Goal: Task Accomplishment & Management: Use online tool/utility

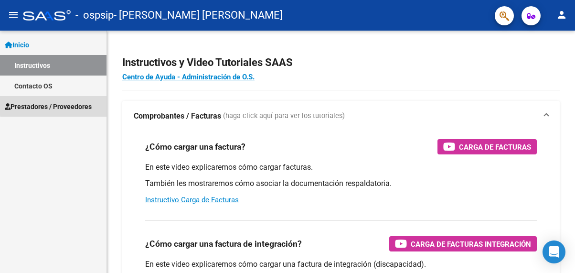
click at [63, 105] on span "Prestadores / Proveedores" at bounding box center [48, 106] width 87 height 11
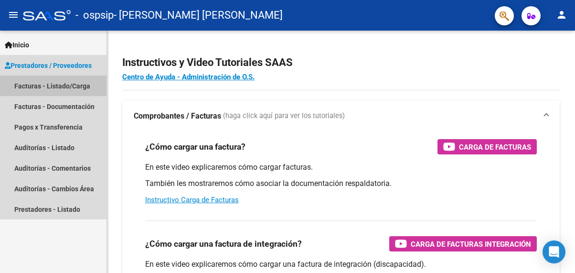
click at [38, 81] on link "Facturas - Listado/Carga" at bounding box center [53, 85] width 107 height 21
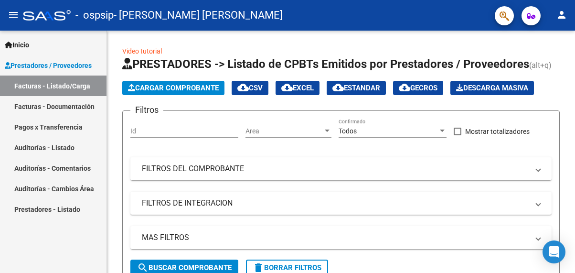
click at [47, 128] on link "Pagos x Transferencia" at bounding box center [53, 127] width 107 height 21
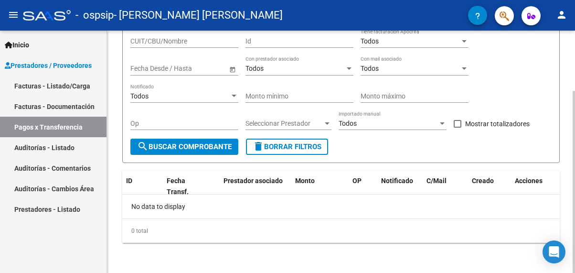
scroll to position [80, 0]
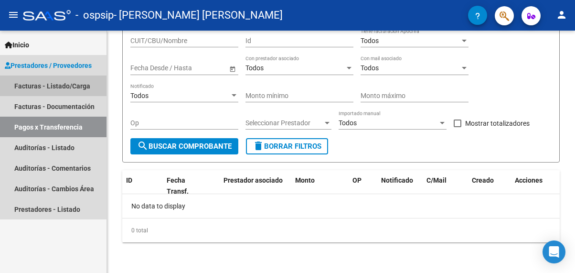
click at [70, 86] on link "Facturas - Listado/Carga" at bounding box center [53, 85] width 107 height 21
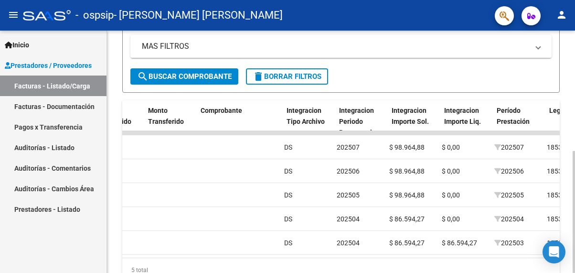
scroll to position [0, 870]
click at [32, 101] on link "Facturas - Documentación" at bounding box center [53, 106] width 107 height 21
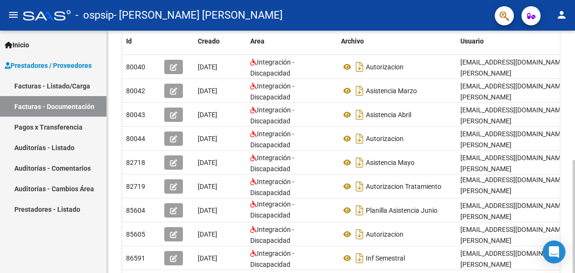
scroll to position [246, 0]
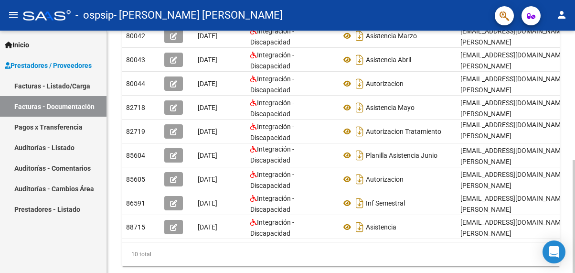
click at [575, 256] on div at bounding box center [574, 216] width 2 height 113
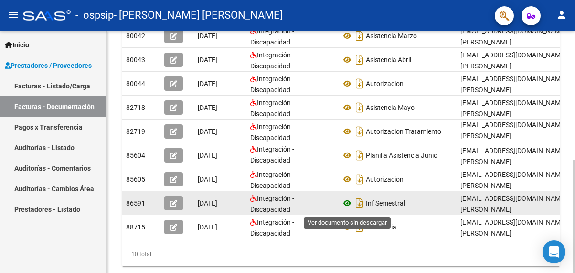
scroll to position [55, 0]
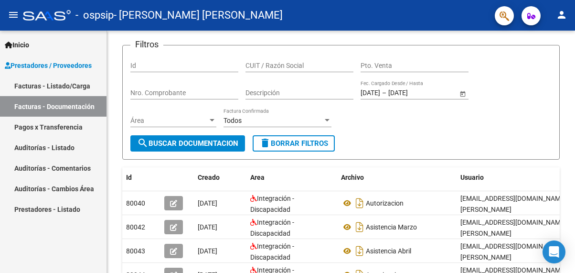
click at [40, 88] on link "Facturas - Listado/Carga" at bounding box center [53, 85] width 107 height 21
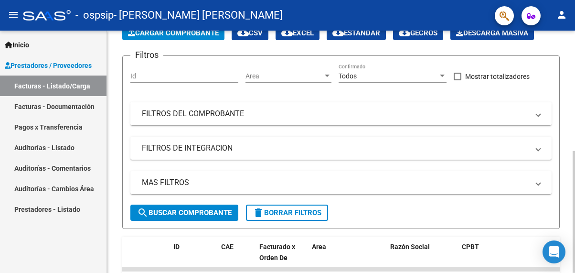
click at [533, 114] on span "FILTROS DEL COMPROBANTE" at bounding box center [339, 113] width 395 height 11
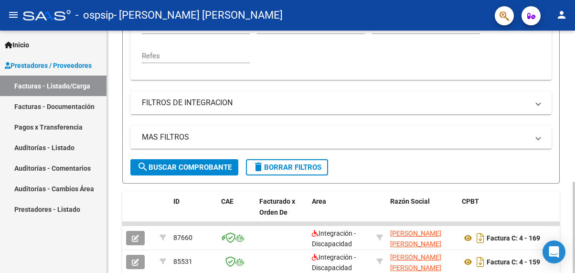
scroll to position [294, 0]
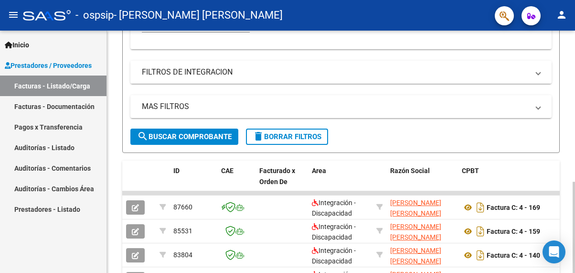
click at [533, 75] on span "FILTROS DE INTEGRACION" at bounding box center [339, 72] width 395 height 11
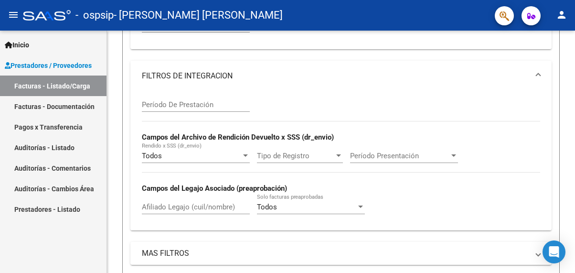
click at [62, 105] on link "Facturas - Documentación" at bounding box center [53, 106] width 107 height 21
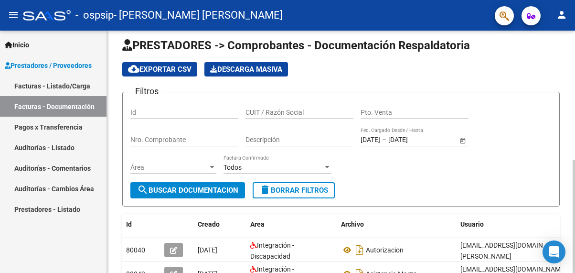
scroll to position [7, 0]
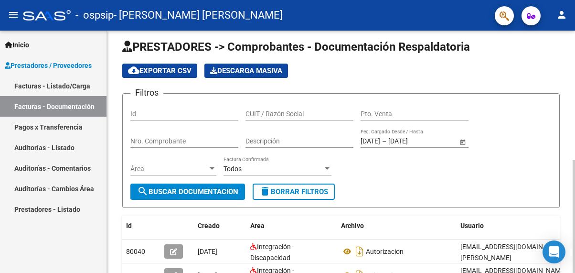
click at [575, 39] on html "menu - ospsip - [PERSON_NAME] [PERSON_NAME] person Inicio Instructivos Contacto…" at bounding box center [287, 136] width 575 height 273
click at [190, 116] on input "Id" at bounding box center [184, 114] width 108 height 8
click at [273, 116] on input "CUIT / Razón Social" at bounding box center [300, 114] width 108 height 8
click at [379, 114] on input "Pto. Venta" at bounding box center [415, 114] width 108 height 8
click at [236, 142] on input "Nro. Comprobante" at bounding box center [184, 141] width 108 height 8
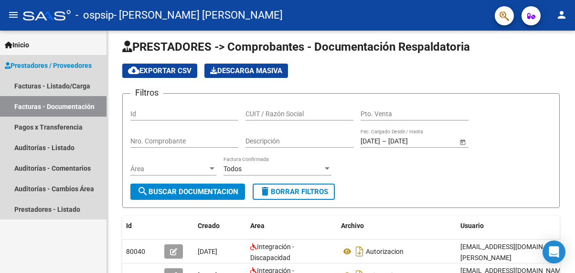
click at [72, 64] on span "Prestadores / Proveedores" at bounding box center [48, 65] width 87 height 11
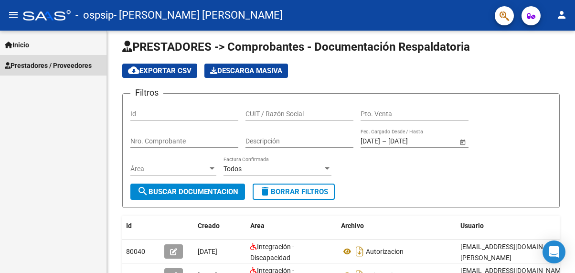
click at [72, 64] on span "Prestadores / Proveedores" at bounding box center [48, 65] width 87 height 11
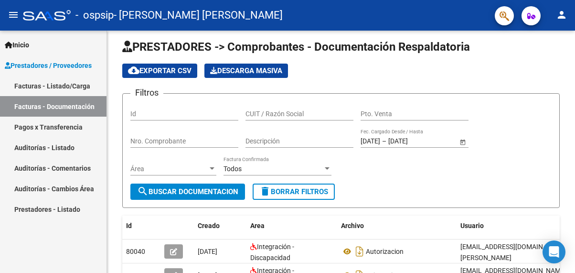
click at [53, 87] on link "Facturas - Listado/Carga" at bounding box center [53, 85] width 107 height 21
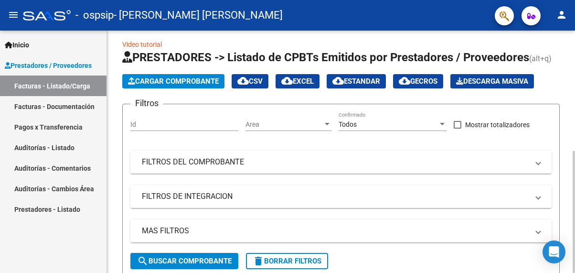
click at [329, 126] on div at bounding box center [327, 124] width 9 height 8
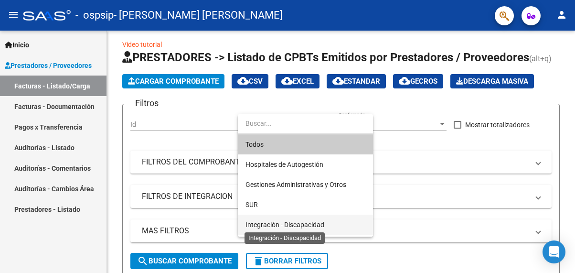
click at [310, 223] on span "Integración - Discapacidad" at bounding box center [285, 225] width 79 height 8
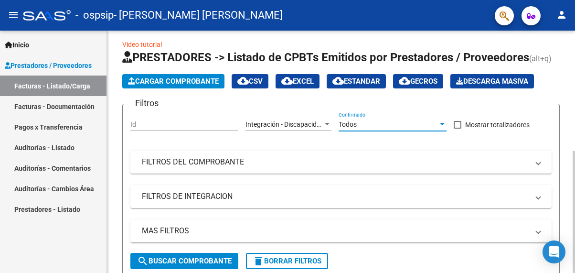
click at [440, 121] on div at bounding box center [442, 124] width 9 height 8
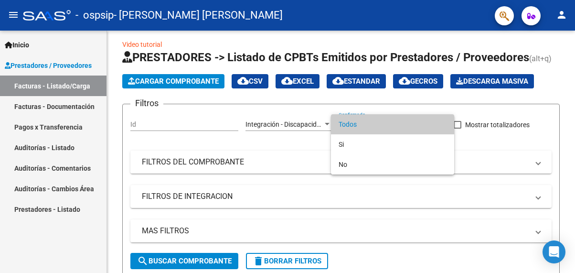
click at [485, 149] on div at bounding box center [287, 136] width 575 height 273
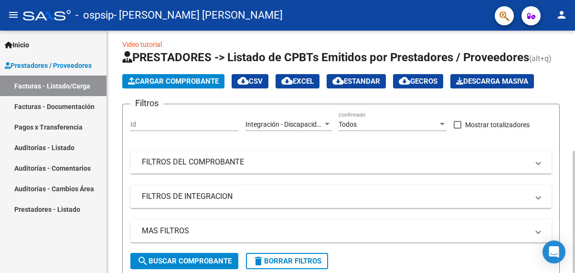
click at [536, 164] on span at bounding box center [538, 162] width 4 height 11
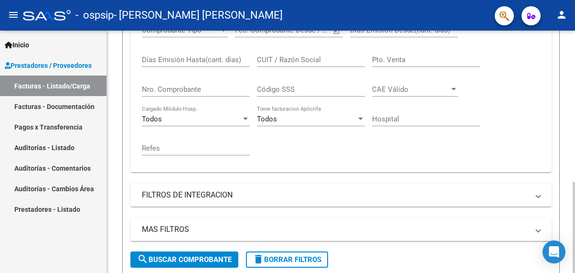
scroll to position [198, 0]
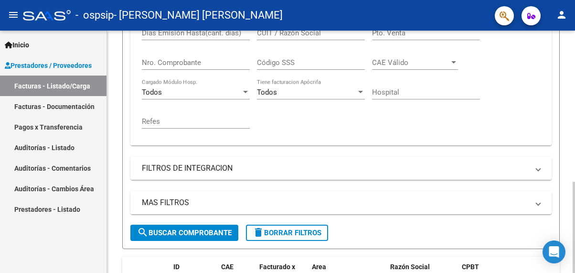
click at [536, 169] on span at bounding box center [538, 168] width 4 height 11
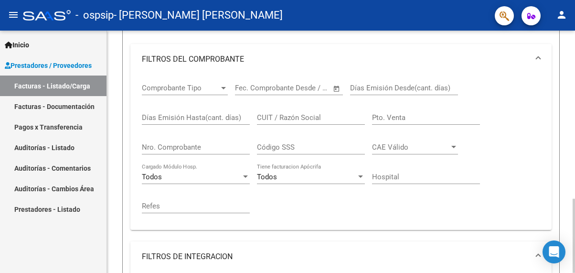
scroll to position [102, 0]
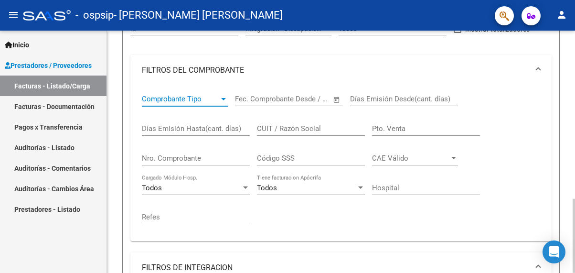
click at [224, 96] on div at bounding box center [223, 99] width 9 height 8
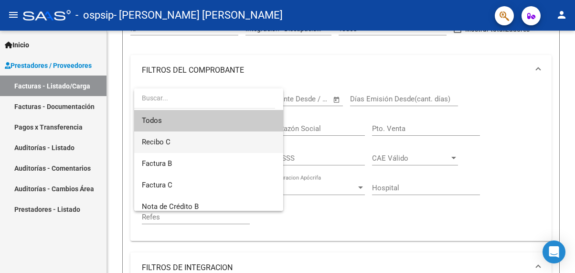
click at [213, 143] on span "Recibo C" at bounding box center [209, 141] width 134 height 21
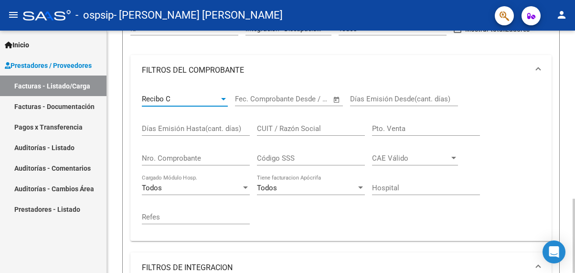
click at [225, 98] on div at bounding box center [223, 99] width 5 height 2
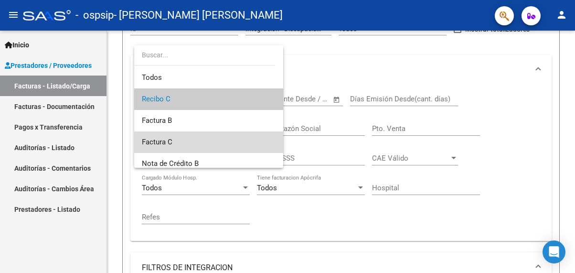
click at [214, 140] on span "Factura C" at bounding box center [209, 141] width 134 height 21
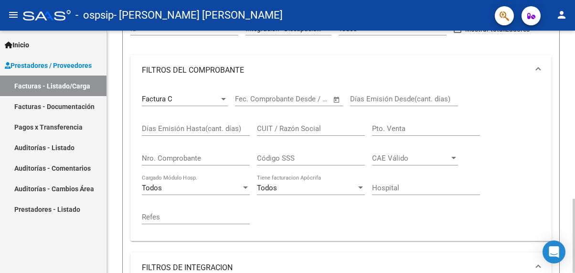
click at [333, 100] on span "Open calendar" at bounding box center [336, 99] width 23 height 23
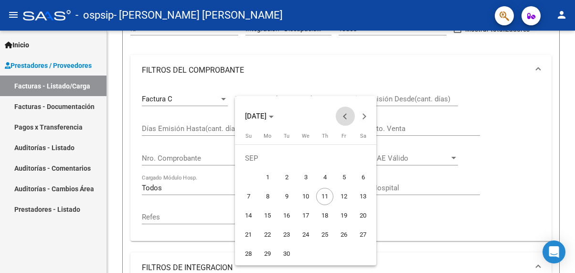
click at [341, 117] on span "Previous month" at bounding box center [345, 116] width 19 height 19
click at [346, 157] on span "1" at bounding box center [343, 158] width 17 height 17
type input "[DATE]"
click at [342, 155] on span "1" at bounding box center [343, 158] width 17 height 17
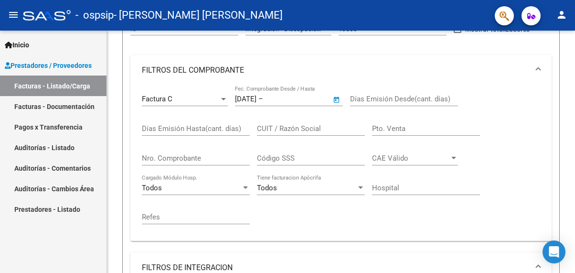
type input "[DATE]"
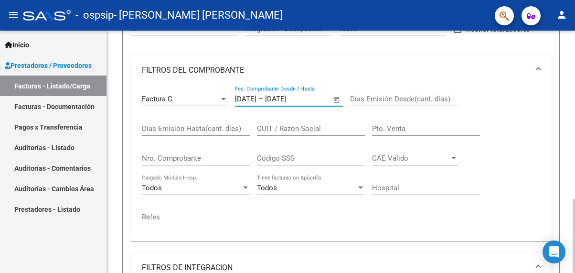
click at [311, 102] on input "[DATE]" at bounding box center [288, 99] width 46 height 9
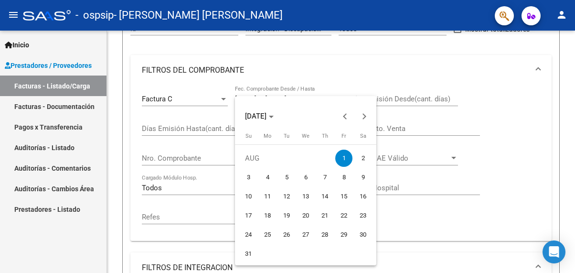
click at [247, 253] on span "31" at bounding box center [248, 253] width 17 height 17
type input "[DATE]"
click at [419, 203] on div at bounding box center [287, 136] width 575 height 273
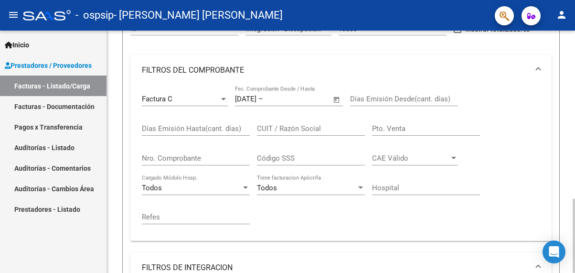
click at [338, 99] on span "Open calendar" at bounding box center [336, 99] width 23 height 23
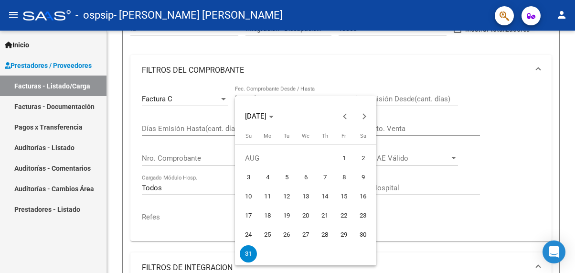
click at [345, 156] on span "1" at bounding box center [343, 158] width 17 height 17
type input "[DATE]"
click at [421, 222] on div at bounding box center [287, 136] width 575 height 273
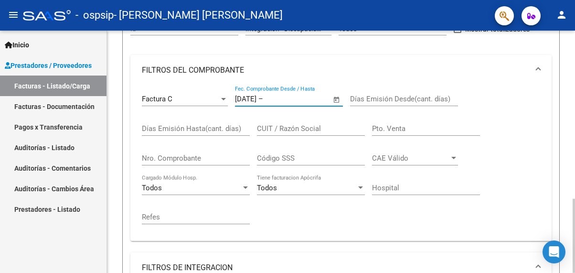
click at [301, 98] on input "text" at bounding box center [288, 99] width 46 height 9
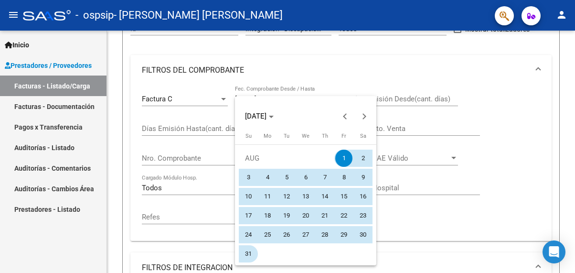
click at [250, 254] on span "31" at bounding box center [248, 253] width 17 height 17
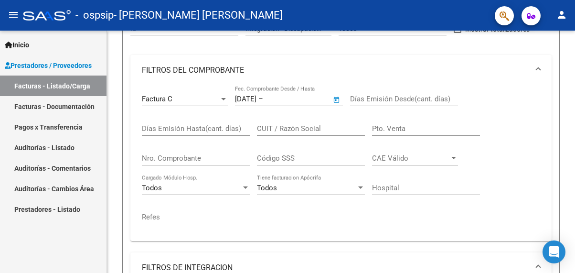
type input "[DATE]"
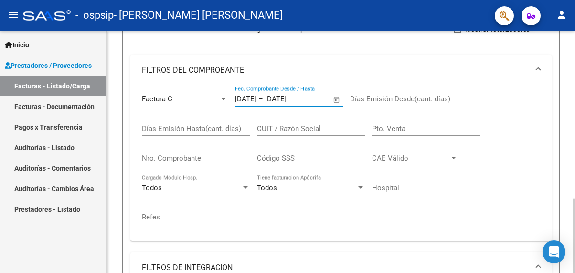
click at [422, 99] on input "Días Emisión Desde(cant. días)" at bounding box center [404, 99] width 108 height 9
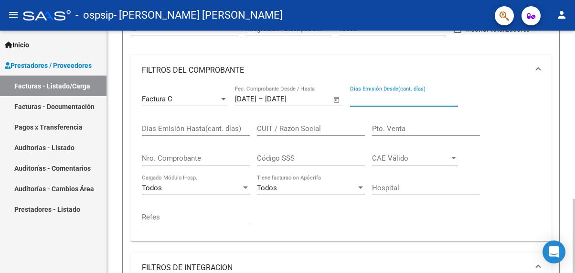
click at [240, 191] on div "Todos" at bounding box center [191, 187] width 99 height 9
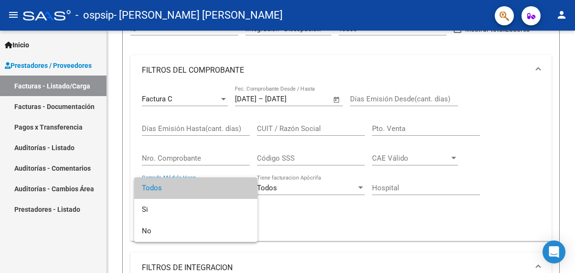
click at [280, 203] on div at bounding box center [287, 136] width 575 height 273
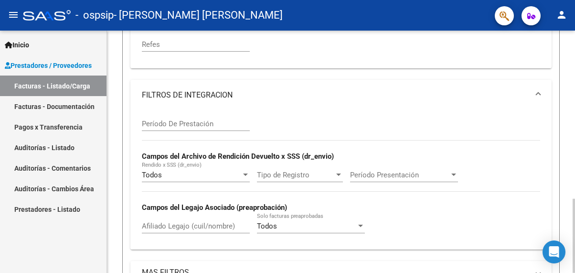
scroll to position [293, 0]
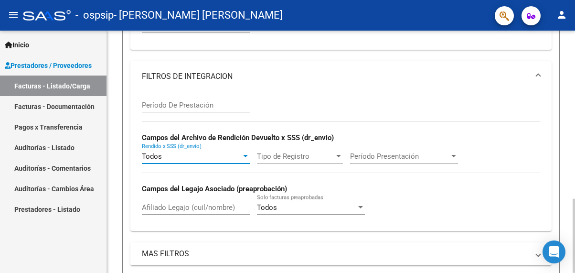
click at [245, 154] on div at bounding box center [245, 156] width 9 height 8
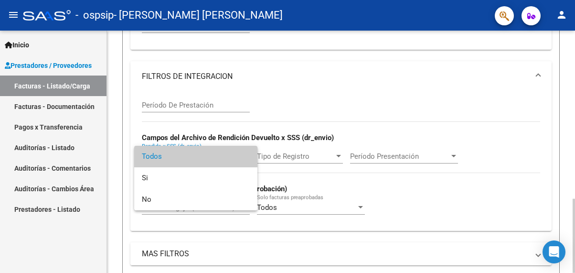
drag, startPoint x: 365, startPoint y: 85, endPoint x: 361, endPoint y: 90, distance: 6.9
click at [361, 90] on div at bounding box center [287, 136] width 575 height 273
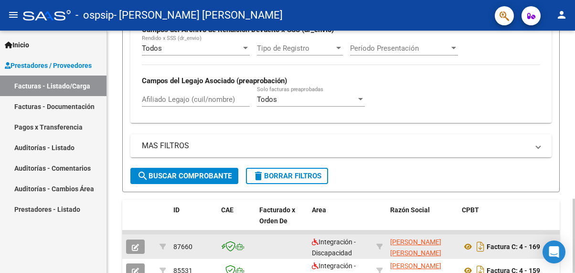
scroll to position [389, 0]
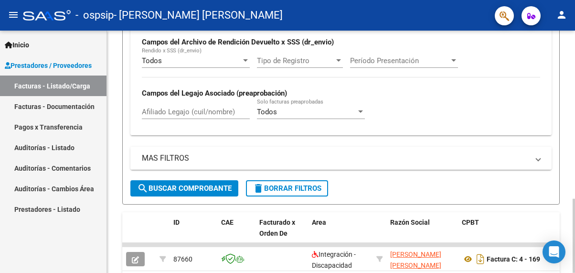
click at [269, 155] on mat-panel-title "MAS FILTROS" at bounding box center [335, 158] width 387 height 11
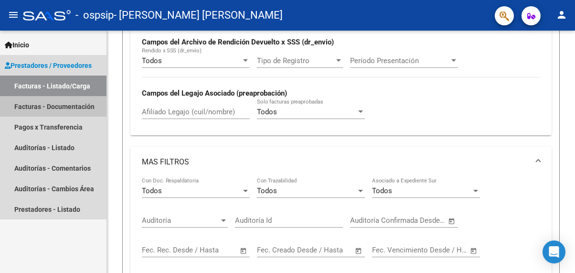
click at [37, 101] on link "Facturas - Documentación" at bounding box center [53, 106] width 107 height 21
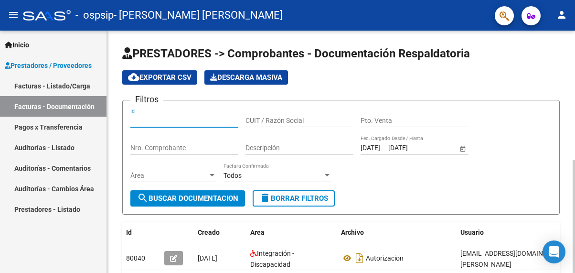
click at [193, 118] on input "Id" at bounding box center [184, 121] width 108 height 8
type input "3"
click at [282, 120] on input "CUIT / Razón Social" at bounding box center [300, 121] width 108 height 8
click at [401, 119] on input "Pto. Venta" at bounding box center [415, 121] width 108 height 8
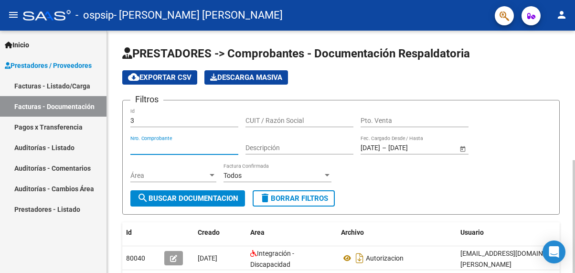
click at [203, 151] on input "Nro. Comprobante" at bounding box center [184, 148] width 108 height 8
click at [209, 179] on div "Área" at bounding box center [173, 175] width 86 height 8
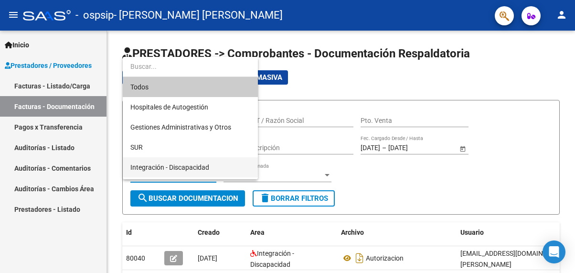
click at [209, 167] on span "Integración - Discapacidad" at bounding box center [190, 167] width 120 height 20
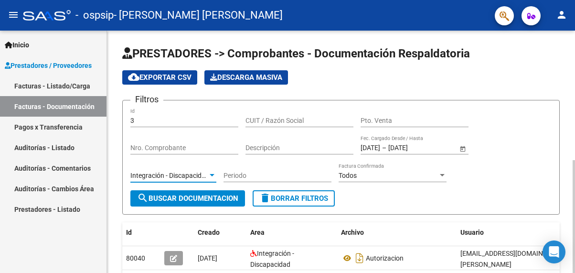
click at [443, 175] on div at bounding box center [442, 175] width 5 height 2
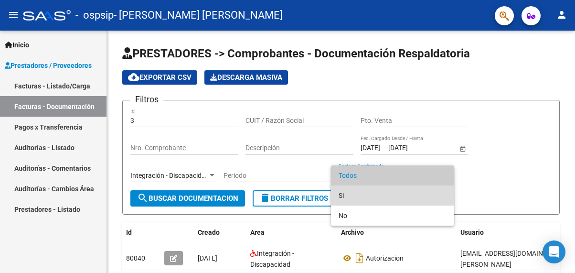
click at [433, 192] on span "Si" at bounding box center [393, 195] width 108 height 20
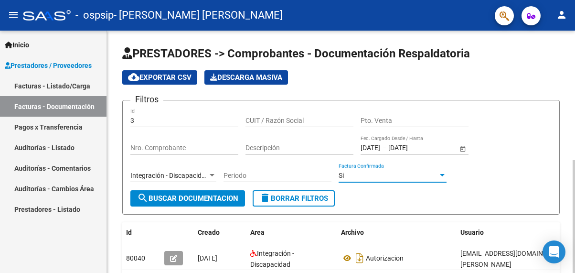
click at [299, 176] on input "Periodo" at bounding box center [278, 175] width 108 height 8
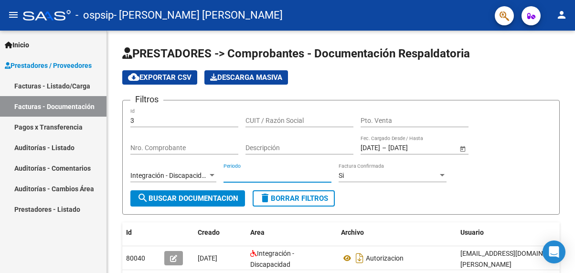
click at [12, 18] on mat-icon "menu" at bounding box center [13, 14] width 11 height 11
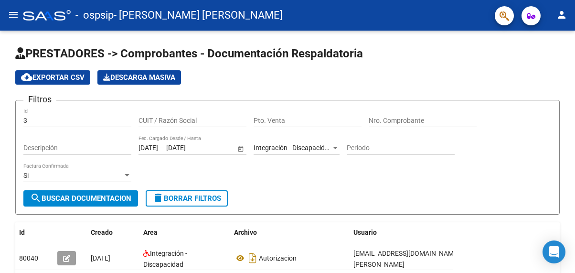
click at [11, 19] on mat-icon "menu" at bounding box center [13, 14] width 11 height 11
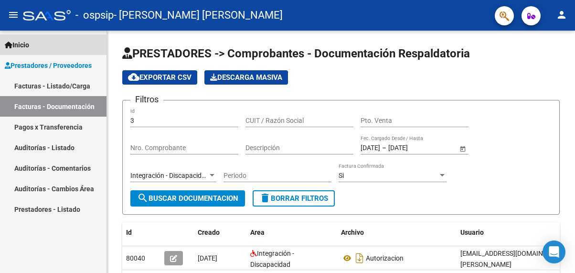
click at [24, 48] on span "Inicio" at bounding box center [17, 45] width 24 height 11
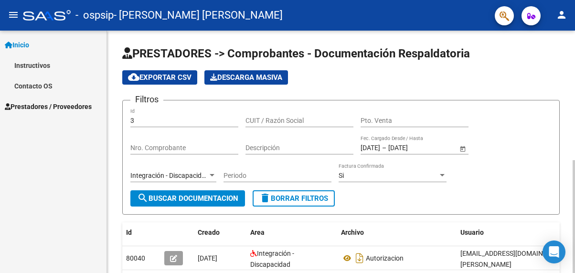
click at [234, 178] on input "Periodo" at bounding box center [278, 175] width 108 height 8
click at [217, 195] on span "search Buscar Documentacion" at bounding box center [187, 198] width 101 height 9
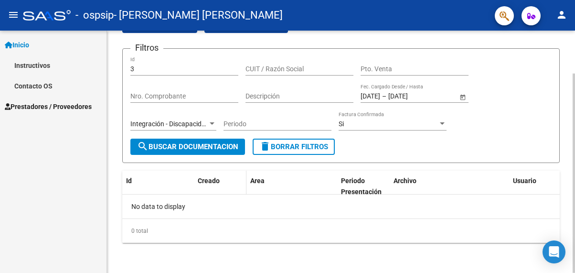
scroll to position [52, 0]
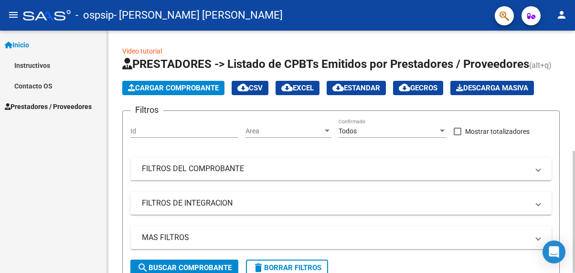
click at [327, 131] on div at bounding box center [327, 130] width 5 height 2
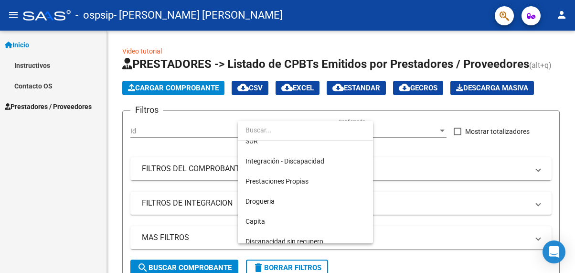
scroll to position [55, 0]
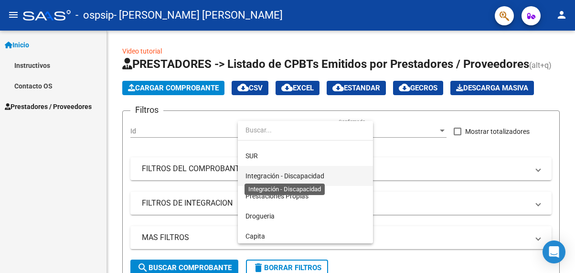
click at [307, 178] on span "Integración - Discapacidad" at bounding box center [285, 176] width 79 height 8
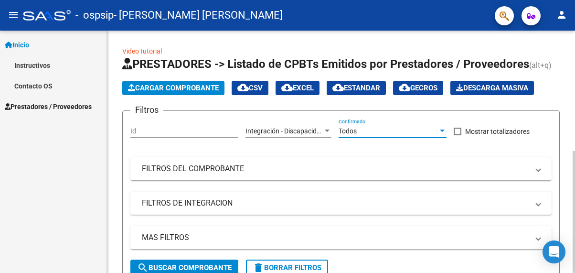
click at [441, 132] on div at bounding box center [442, 131] width 9 height 8
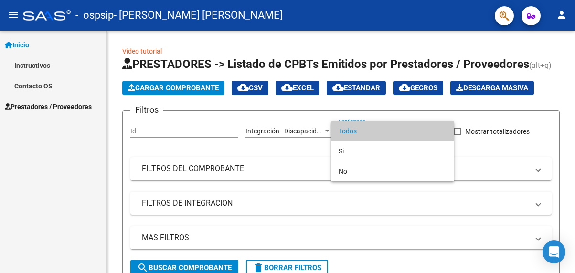
click at [488, 177] on div at bounding box center [287, 136] width 575 height 273
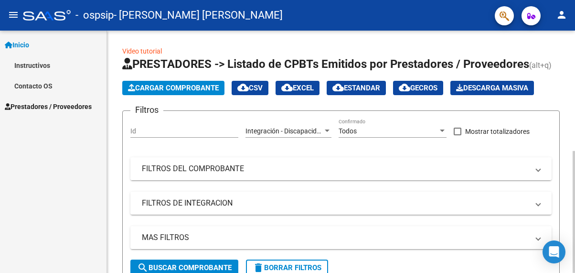
click at [536, 168] on span at bounding box center [538, 168] width 4 height 11
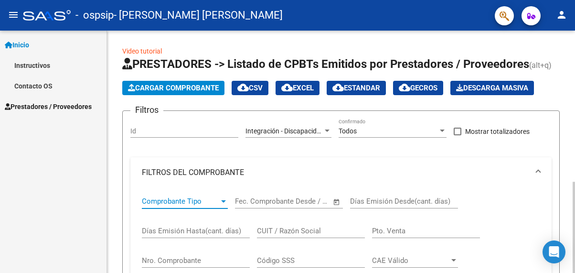
click at [221, 203] on div at bounding box center [223, 201] width 9 height 8
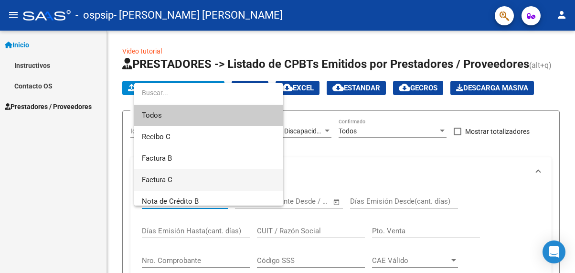
click at [221, 183] on span "Factura C" at bounding box center [209, 179] width 134 height 21
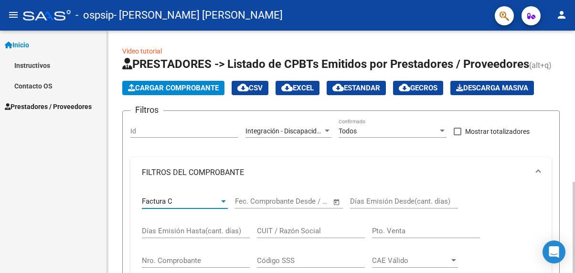
click at [336, 202] on span "Open calendar" at bounding box center [336, 202] width 23 height 23
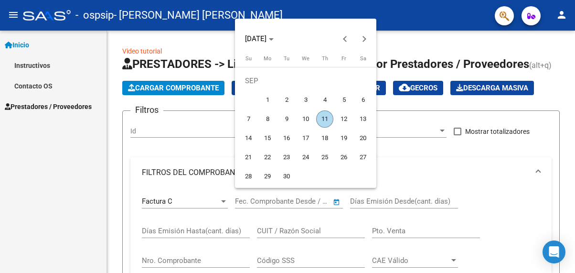
click at [324, 120] on span "11" at bounding box center [324, 118] width 17 height 17
click at [303, 122] on span "10" at bounding box center [305, 118] width 17 height 17
type input "[DATE]"
click at [421, 233] on div at bounding box center [287, 136] width 575 height 273
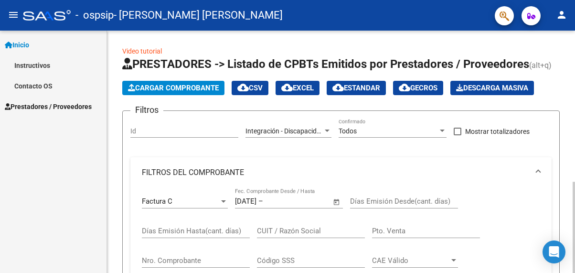
scroll to position [143, 0]
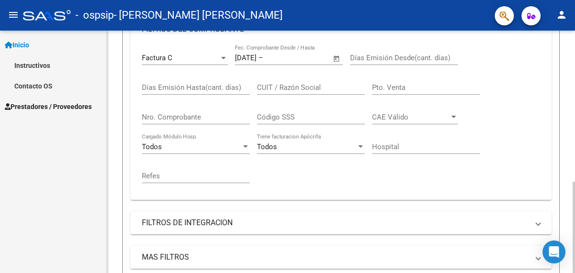
click at [167, 85] on input "Días Emisión Hasta(cant. días)" at bounding box center [196, 87] width 108 height 9
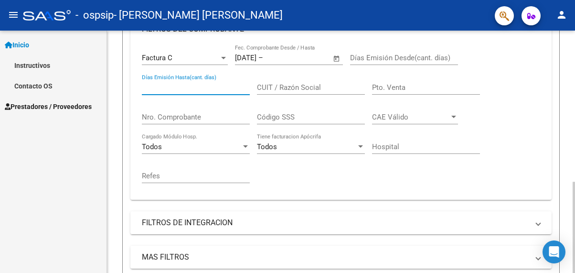
click at [282, 83] on input "CUIT / Razón Social" at bounding box center [311, 87] width 108 height 9
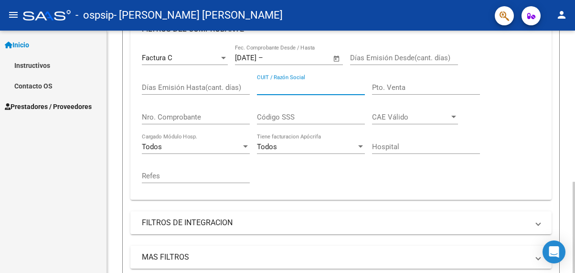
click at [203, 114] on input "Nro. Comprobante" at bounding box center [196, 117] width 108 height 9
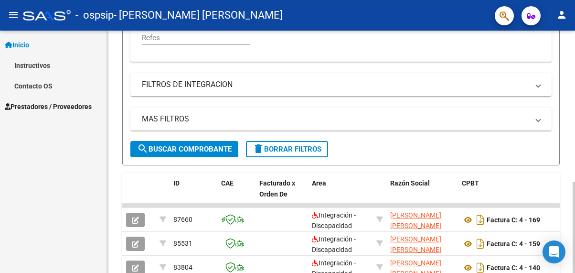
scroll to position [287, 0]
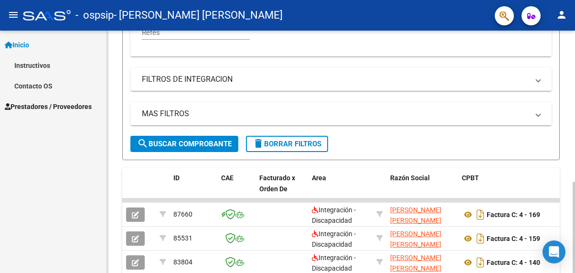
click at [195, 119] on mat-expansion-panel-header "MAS FILTROS" at bounding box center [340, 113] width 421 height 23
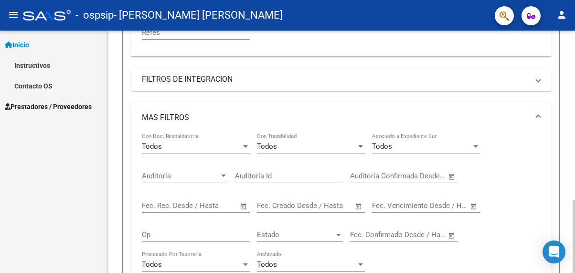
click at [199, 78] on mat-panel-title "FILTROS DE INTEGRACION" at bounding box center [335, 79] width 387 height 11
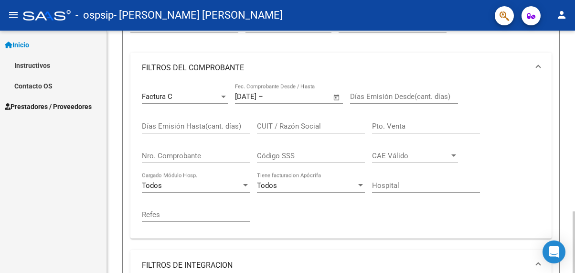
scroll to position [96, 0]
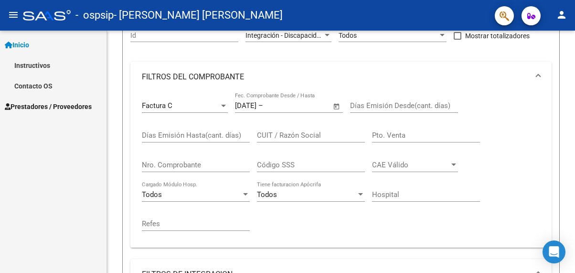
click at [556, 21] on button "person" at bounding box center [561, 15] width 19 height 19
click at [533, 19] on div at bounding box center [287, 136] width 575 height 273
click at [533, 19] on icon "button" at bounding box center [531, 15] width 8 height 7
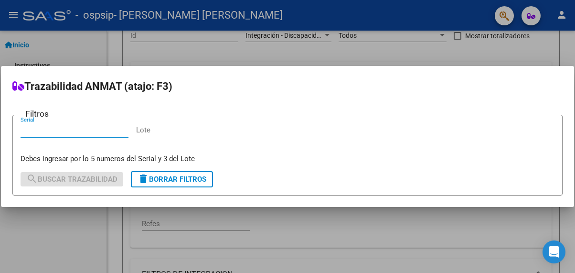
click at [385, 46] on div at bounding box center [287, 136] width 575 height 273
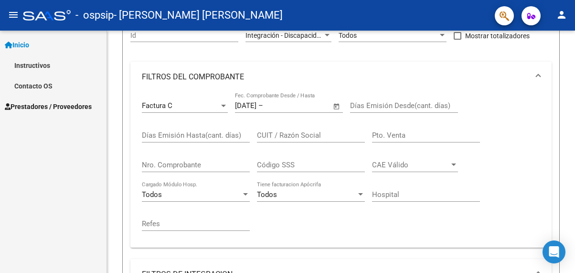
click at [26, 64] on link "Instructivos" at bounding box center [53, 65] width 107 height 21
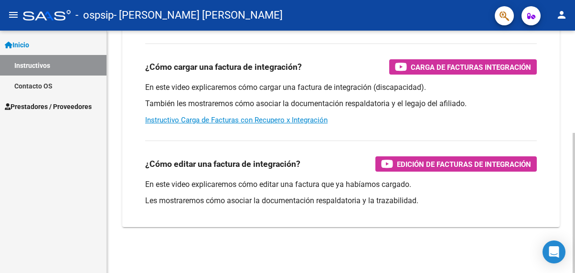
scroll to position [129, 0]
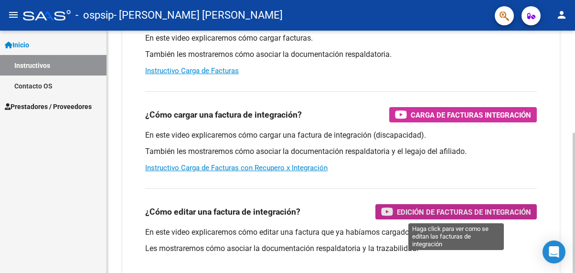
click at [452, 208] on span "Edición de Facturas de integración" at bounding box center [464, 212] width 134 height 12
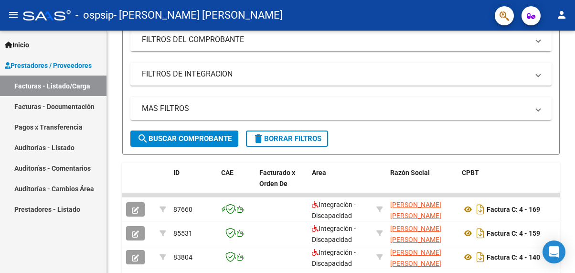
scroll to position [129, 0]
click at [32, 89] on link "Facturas - Listado/Carga" at bounding box center [53, 85] width 107 height 21
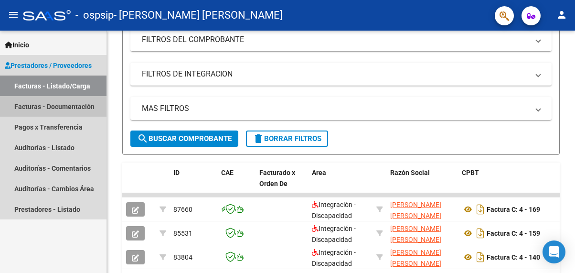
click at [32, 107] on link "Facturas - Documentación" at bounding box center [53, 106] width 107 height 21
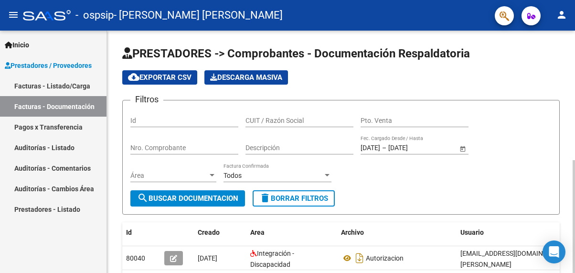
click at [307, 118] on input "CUIT / Razón Social" at bounding box center [300, 121] width 108 height 8
click at [376, 120] on input "Pto. Venta" at bounding box center [415, 121] width 108 height 8
click at [196, 148] on input "Nro. Comprobante" at bounding box center [184, 148] width 108 height 8
click at [206, 174] on span "Área" at bounding box center [168, 175] width 77 height 8
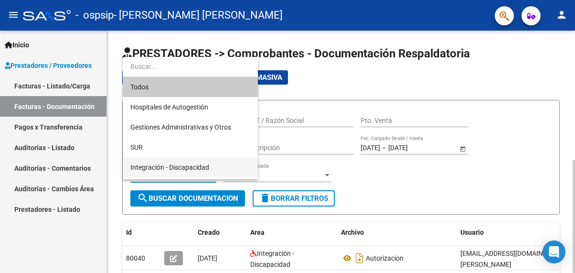
click at [206, 174] on span "Integración - Discapacidad" at bounding box center [190, 167] width 120 height 20
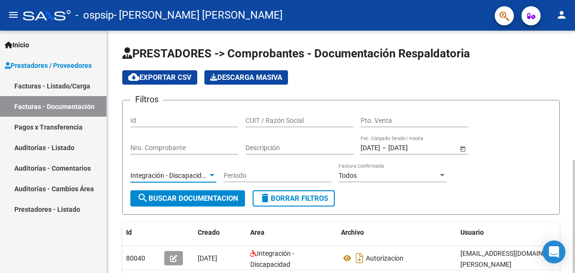
click at [286, 171] on input "Periodo" at bounding box center [278, 175] width 108 height 8
click at [440, 176] on div at bounding box center [442, 175] width 5 height 2
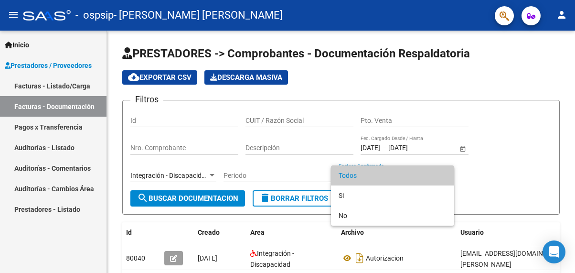
click at [66, 89] on div at bounding box center [287, 136] width 575 height 273
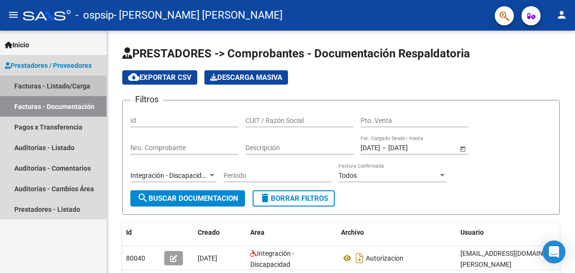
click at [35, 83] on link "Facturas - Listado/Carga" at bounding box center [53, 85] width 107 height 21
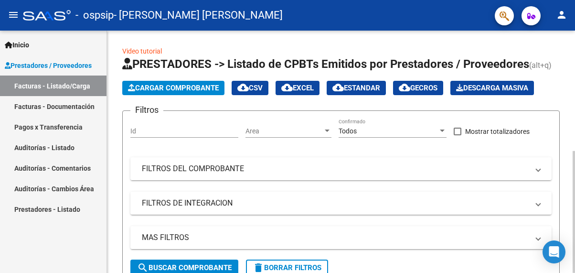
click at [323, 129] on div at bounding box center [327, 131] width 9 height 8
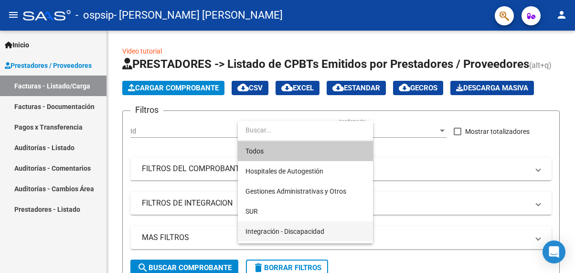
click at [316, 235] on span "Integración - Discapacidad" at bounding box center [306, 231] width 120 height 20
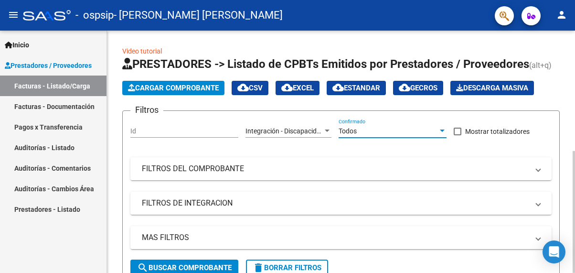
click at [440, 129] on div at bounding box center [442, 131] width 9 height 8
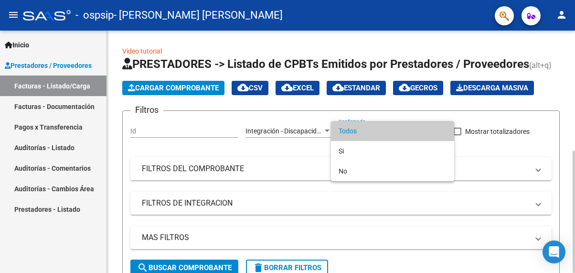
drag, startPoint x: 441, startPoint y: 129, endPoint x: 495, endPoint y: 111, distance: 56.9
click at [495, 111] on div at bounding box center [287, 136] width 575 height 273
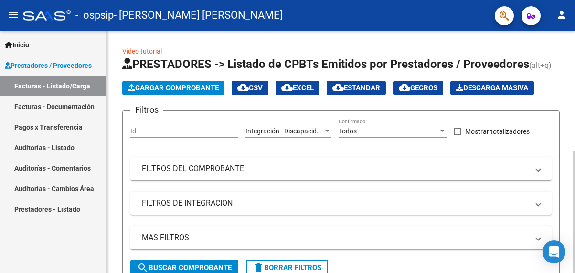
click at [442, 132] on div at bounding box center [442, 130] width 5 height 2
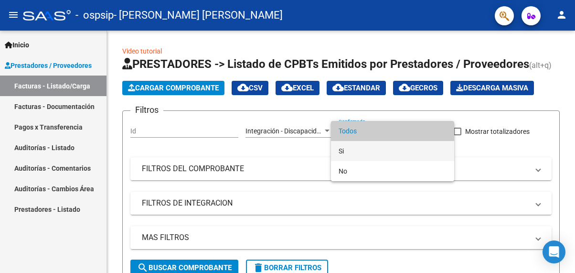
click at [396, 150] on span "Si" at bounding box center [393, 151] width 108 height 20
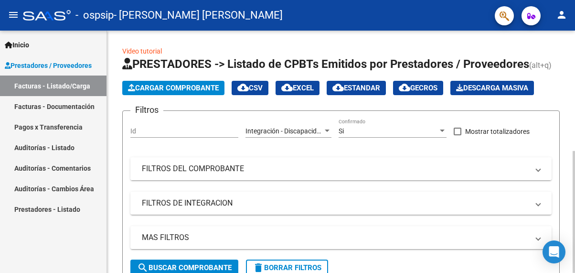
click at [535, 170] on span "FILTROS DEL COMPROBANTE" at bounding box center [339, 168] width 395 height 11
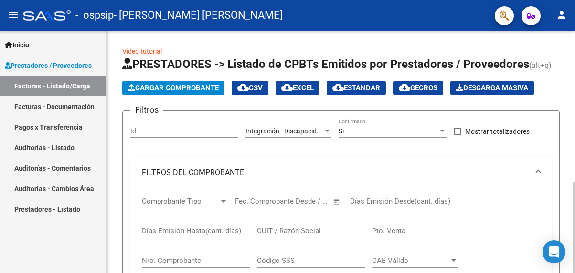
click at [223, 202] on div at bounding box center [223, 201] width 5 height 2
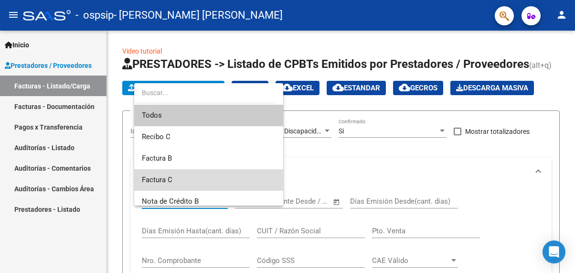
click at [230, 179] on span "Factura C" at bounding box center [209, 179] width 134 height 21
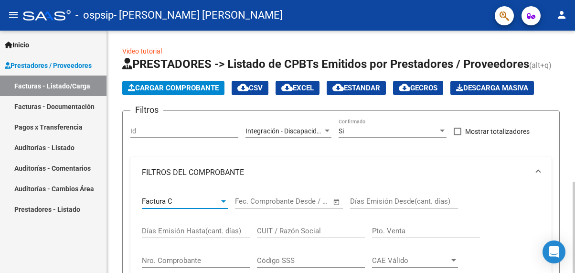
click at [337, 198] on span "Open calendar" at bounding box center [336, 202] width 23 height 23
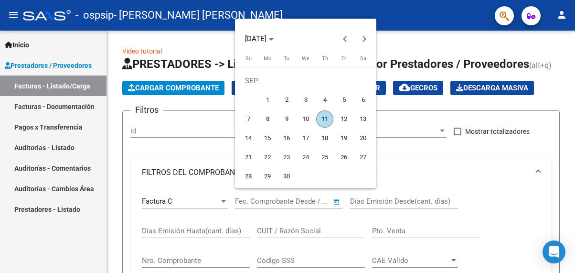
click at [304, 116] on span "10" at bounding box center [305, 118] width 17 height 17
type input "[DATE]"
click at [434, 203] on div at bounding box center [287, 136] width 575 height 273
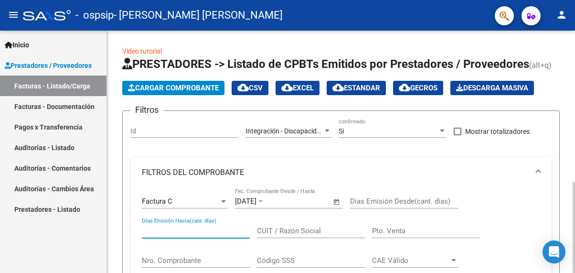
click at [181, 231] on input "Días Emisión Hasta(cant. días)" at bounding box center [196, 230] width 108 height 9
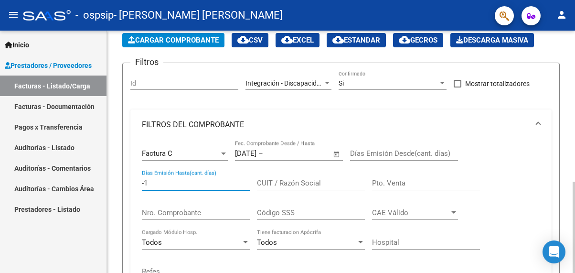
type input "-1"
click at [194, 214] on input "Nro. Comprobante" at bounding box center [196, 212] width 108 height 9
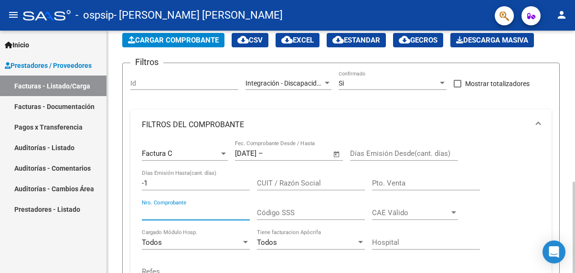
click at [196, 241] on div "Todos" at bounding box center [191, 242] width 99 height 9
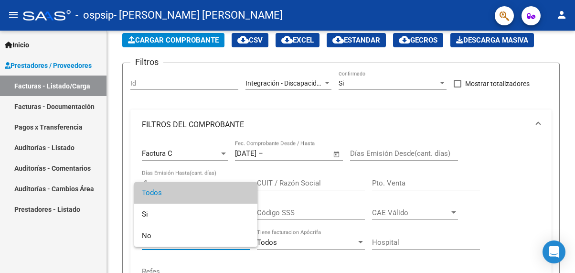
click at [318, 240] on div at bounding box center [287, 136] width 575 height 273
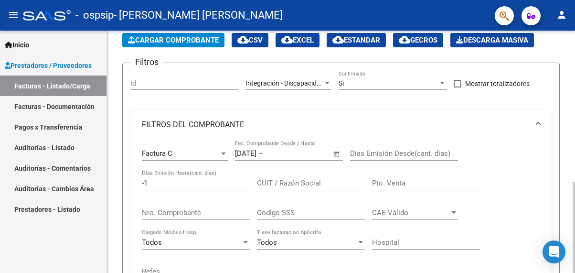
scroll to position [191, 0]
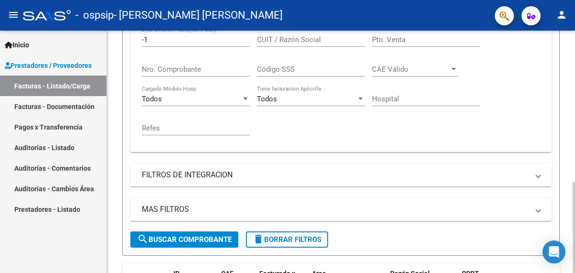
click at [468, 175] on mat-panel-title "FILTROS DE INTEGRACION" at bounding box center [335, 175] width 387 height 11
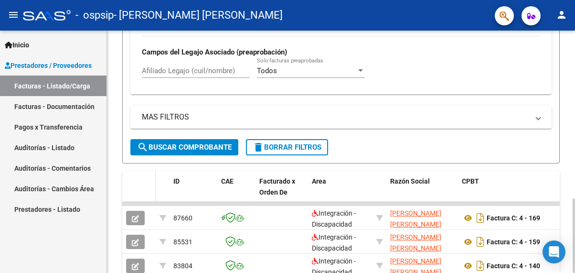
scroll to position [548, 0]
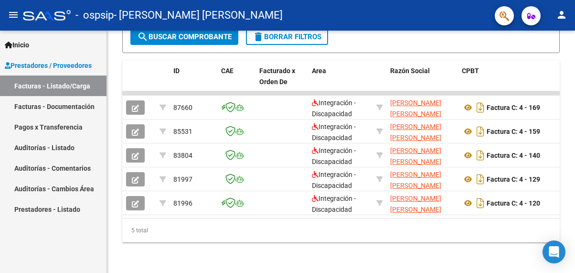
click at [37, 105] on link "Facturas - Documentación" at bounding box center [53, 106] width 107 height 21
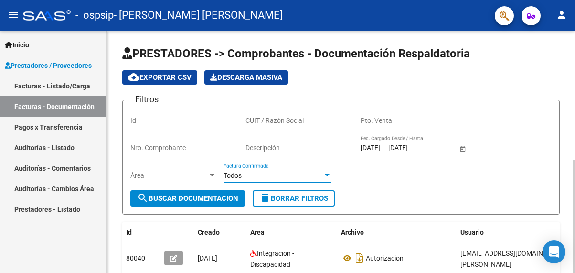
click at [324, 172] on div at bounding box center [327, 175] width 9 height 8
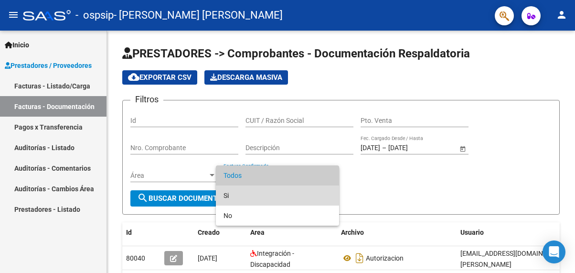
click at [297, 194] on span "Si" at bounding box center [278, 195] width 108 height 20
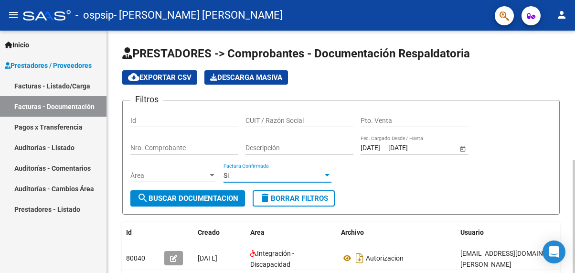
click at [209, 173] on div at bounding box center [212, 175] width 9 height 8
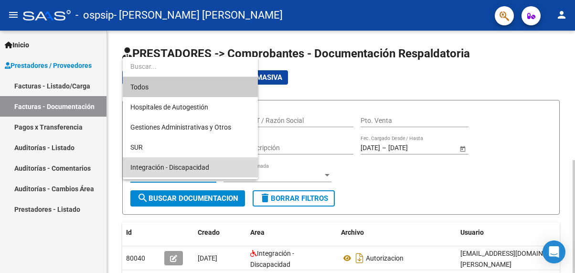
click at [209, 173] on span "Integración - Discapacidad" at bounding box center [190, 167] width 120 height 20
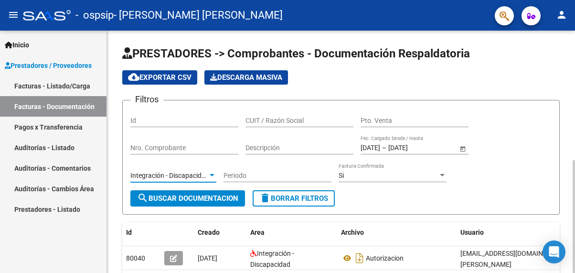
click at [209, 151] on input "Nro. Comprobante" at bounding box center [184, 148] width 108 height 8
click at [278, 146] on input "Descripción" at bounding box center [300, 148] width 108 height 8
click at [305, 119] on input "CUIT / Razón Social" at bounding box center [300, 121] width 108 height 8
click at [386, 119] on input "Pto. Venta" at bounding box center [415, 121] width 108 height 8
click at [34, 83] on link "Facturas - Listado/Carga" at bounding box center [53, 85] width 107 height 21
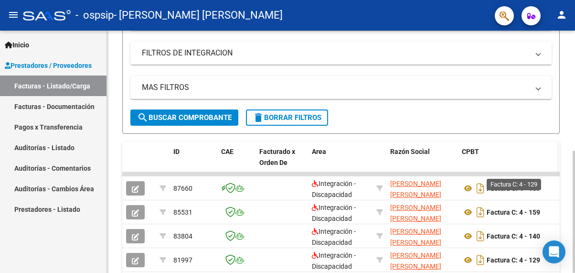
scroll to position [239, 0]
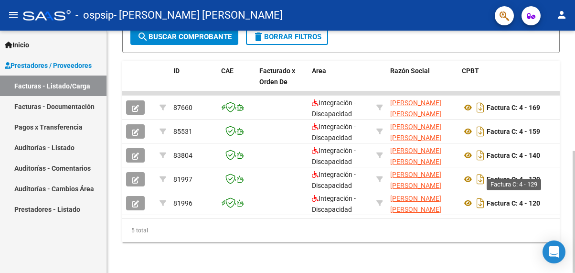
drag, startPoint x: 518, startPoint y: 169, endPoint x: 302, endPoint y: 234, distance: 225.9
click at [302, 234] on div "5 total" at bounding box center [341, 230] width 438 height 24
click at [39, 107] on link "Facturas - Documentación" at bounding box center [53, 106] width 107 height 21
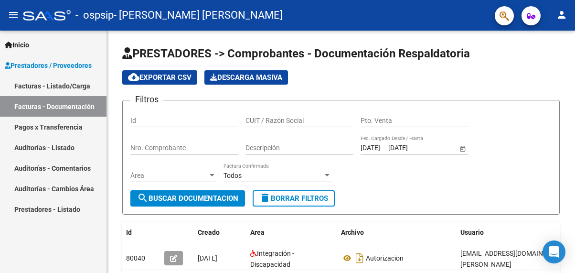
click at [39, 47] on link "Inicio" at bounding box center [53, 44] width 107 height 21
click at [16, 49] on span "Inicio" at bounding box center [17, 45] width 24 height 11
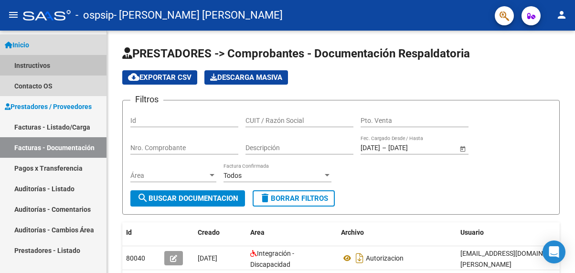
click at [13, 67] on link "Instructivos" at bounding box center [53, 65] width 107 height 21
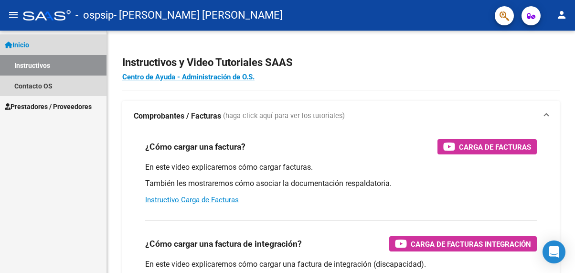
click at [16, 41] on span "Inicio" at bounding box center [17, 45] width 24 height 11
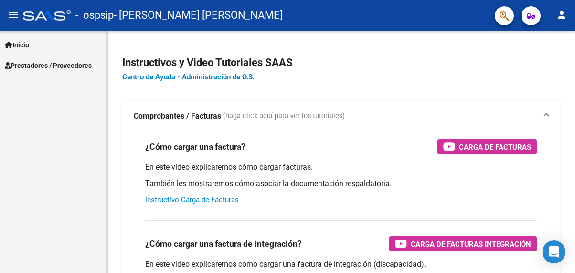
click at [17, 64] on span "Prestadores / Proveedores" at bounding box center [48, 65] width 87 height 11
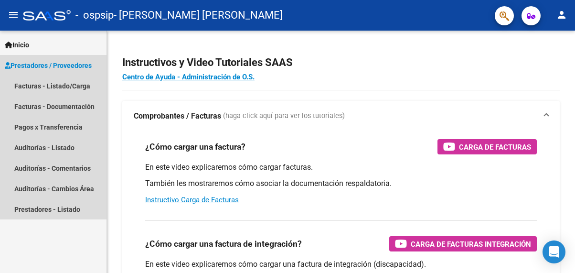
click at [17, 64] on span "Prestadores / Proveedores" at bounding box center [48, 65] width 87 height 11
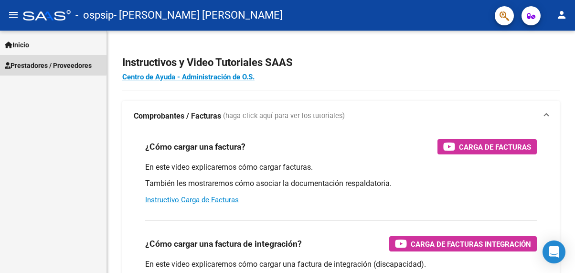
click at [17, 64] on span "Prestadores / Proveedores" at bounding box center [48, 65] width 87 height 11
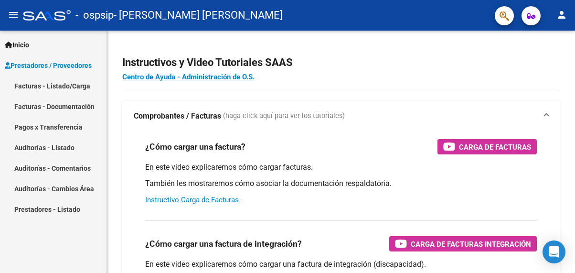
click at [17, 85] on link "Facturas - Listado/Carga" at bounding box center [53, 85] width 107 height 21
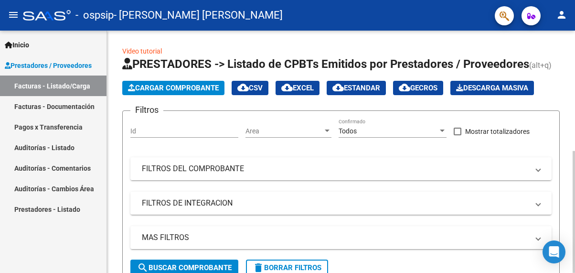
click at [160, 87] on span "Cargar Comprobante" at bounding box center [173, 88] width 91 height 9
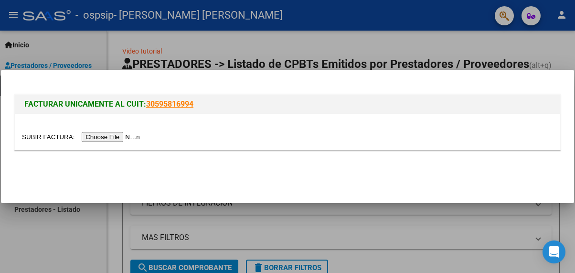
click at [128, 138] on input "file" at bounding box center [82, 137] width 121 height 10
click at [295, 64] on div at bounding box center [287, 136] width 575 height 273
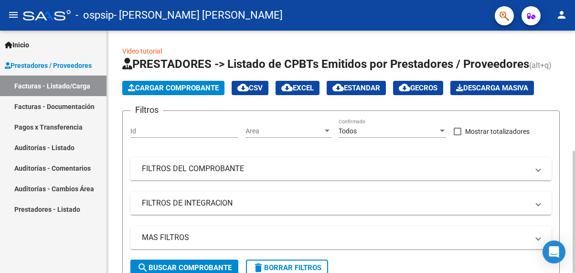
click at [294, 43] on div "Video tutorial PRESTADORES -> Listado de CPBTs Emitidos por Prestadores / Prove…" at bounding box center [341, 267] width 468 height 473
click at [325, 128] on div at bounding box center [327, 131] width 9 height 8
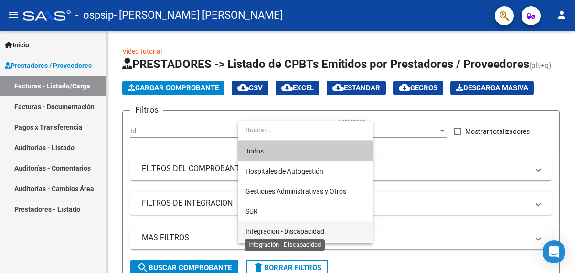
click at [308, 231] on span "Integración - Discapacidad" at bounding box center [285, 231] width 79 height 8
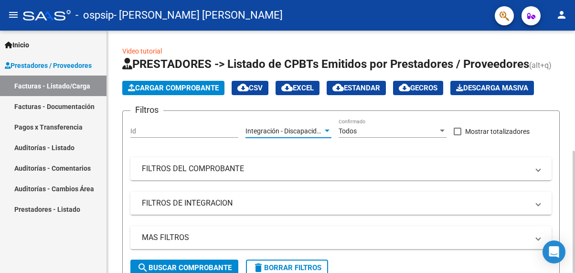
click at [324, 130] on div at bounding box center [327, 131] width 9 height 8
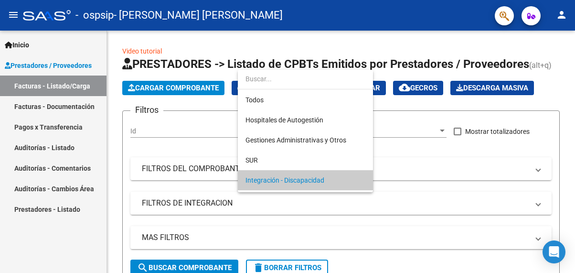
click at [447, 167] on div at bounding box center [287, 136] width 575 height 273
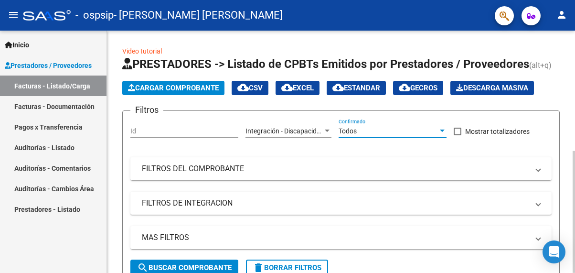
click at [440, 128] on div at bounding box center [442, 131] width 9 height 8
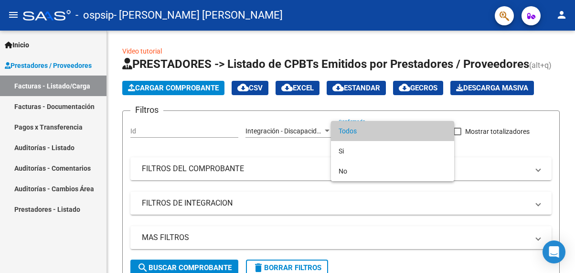
click at [521, 152] on div at bounding box center [287, 136] width 575 height 273
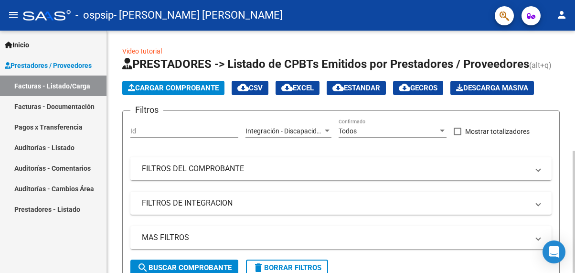
click at [535, 171] on span "FILTROS DEL COMPROBANTE" at bounding box center [339, 168] width 395 height 11
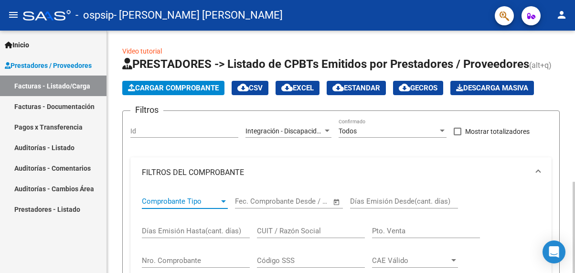
click at [221, 200] on div at bounding box center [223, 201] width 9 height 8
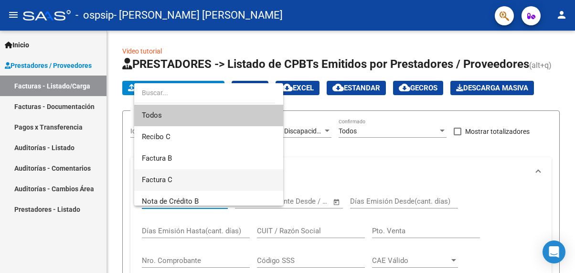
click at [214, 179] on span "Factura C" at bounding box center [209, 179] width 134 height 21
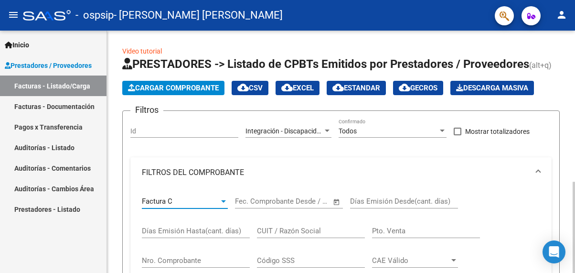
click at [335, 201] on span "Open calendar" at bounding box center [336, 202] width 23 height 23
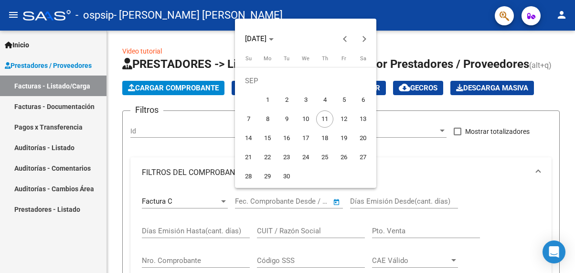
click at [495, 208] on div at bounding box center [287, 136] width 575 height 273
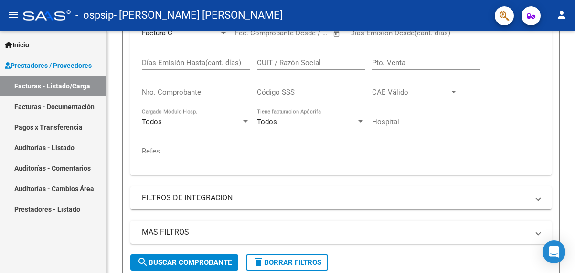
scroll to position [191, 0]
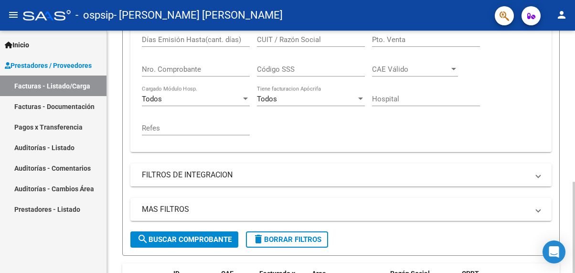
click at [471, 173] on mat-panel-title "FILTROS DE INTEGRACION" at bounding box center [335, 175] width 387 height 11
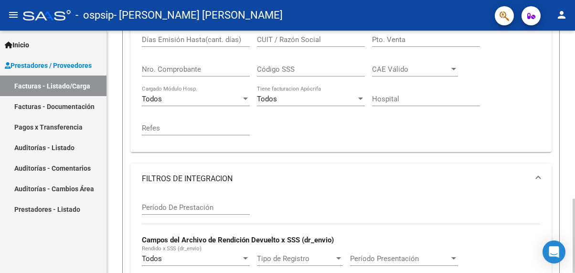
click at [157, 202] on div "Período De Prestación" at bounding box center [196, 204] width 108 height 21
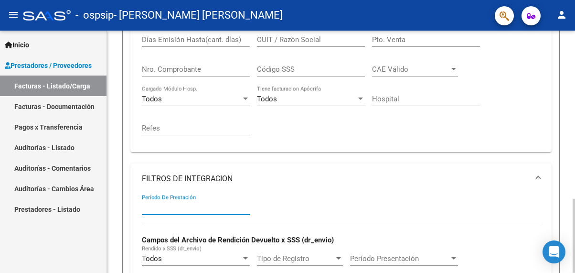
click at [157, 210] on input "Período De Prestación" at bounding box center [196, 207] width 108 height 9
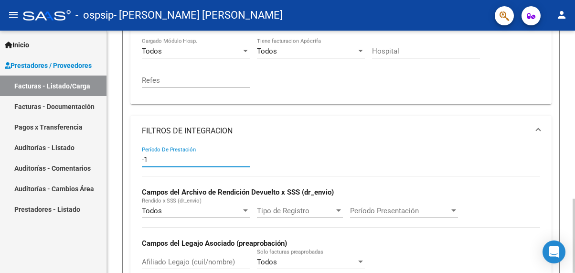
type input "-1"
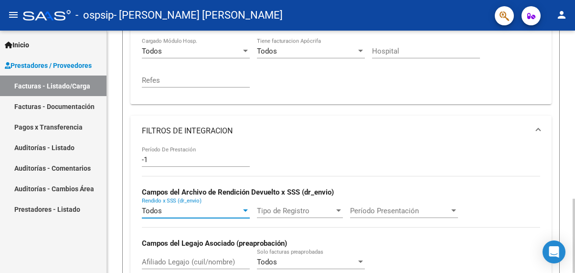
click at [242, 213] on div at bounding box center [245, 211] width 9 height 8
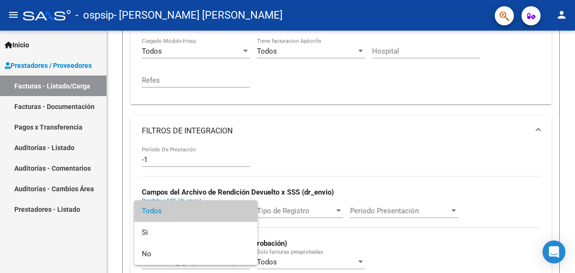
click at [339, 212] on div at bounding box center [287, 136] width 575 height 273
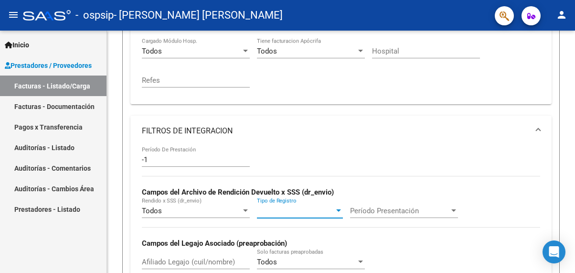
click at [339, 212] on div at bounding box center [338, 211] width 9 height 8
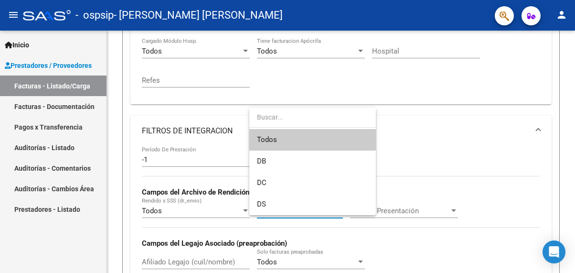
click at [506, 263] on div at bounding box center [287, 136] width 575 height 273
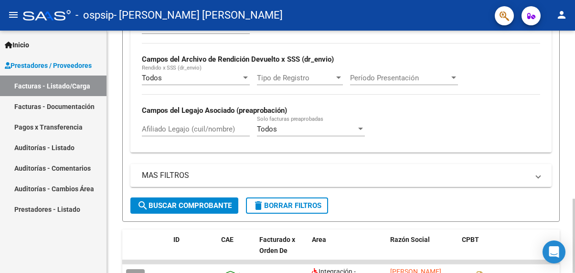
scroll to position [382, 0]
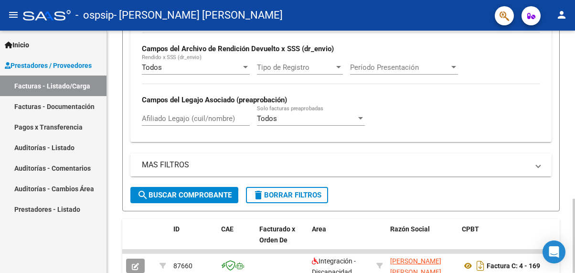
click at [165, 159] on mat-expansion-panel-header "MAS FILTROS" at bounding box center [340, 164] width 421 height 23
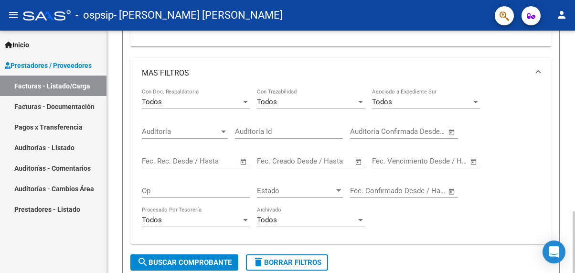
scroll to position [525, 0]
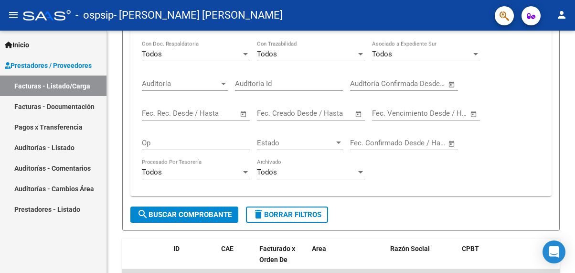
click at [15, 109] on link "Facturas - Documentación" at bounding box center [53, 106] width 107 height 21
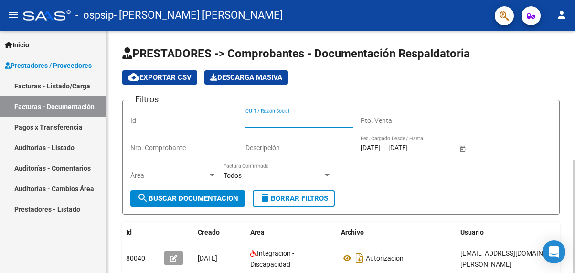
click at [264, 118] on input "CUIT / Razón Social" at bounding box center [300, 121] width 108 height 8
click at [373, 117] on input "Pto. Venta" at bounding box center [415, 121] width 108 height 8
click at [280, 120] on input "CUIT / Razón Social" at bounding box center [300, 121] width 108 height 8
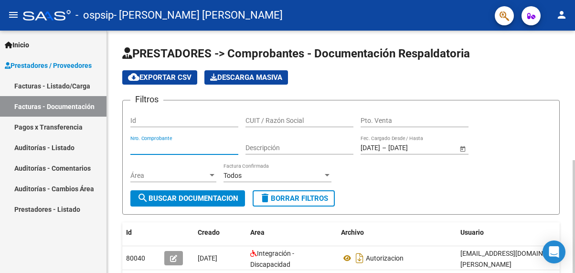
click at [158, 146] on input "Nro. Comprobante" at bounding box center [184, 148] width 108 height 8
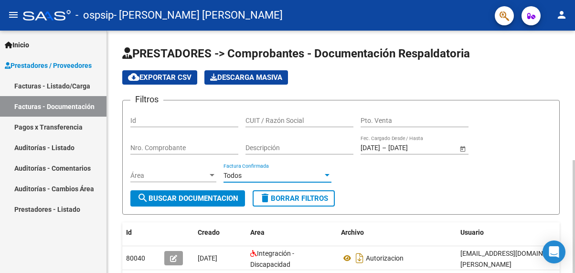
click at [323, 176] on div at bounding box center [327, 175] width 9 height 8
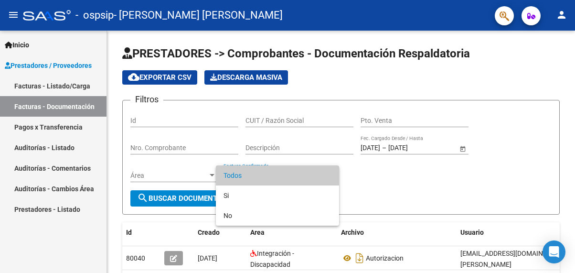
click at [529, 166] on div at bounding box center [287, 136] width 575 height 273
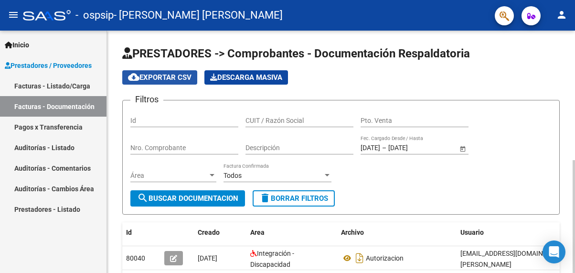
click at [167, 80] on span "cloud_download Exportar CSV" at bounding box center [160, 77] width 64 height 9
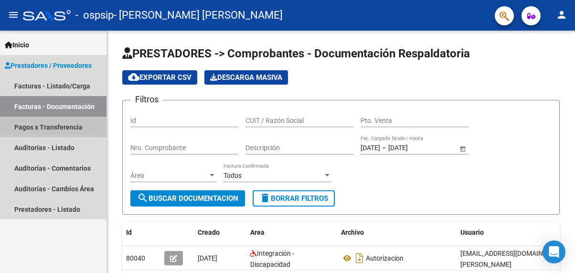
click at [64, 129] on link "Pagos x Transferencia" at bounding box center [53, 127] width 107 height 21
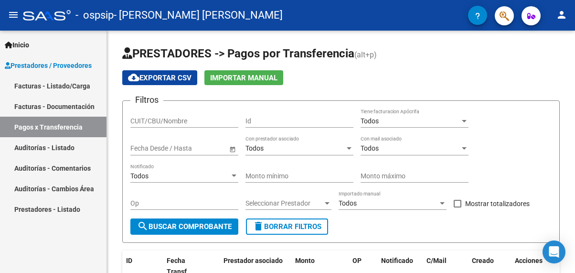
click at [66, 206] on link "Prestadores - Listado" at bounding box center [53, 209] width 107 height 21
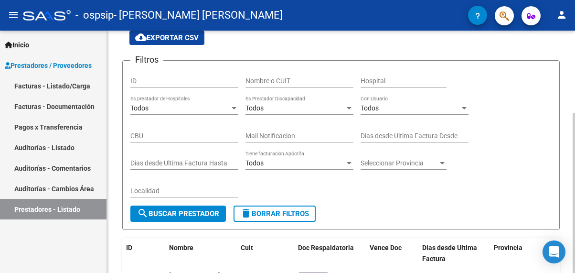
scroll to position [29, 0]
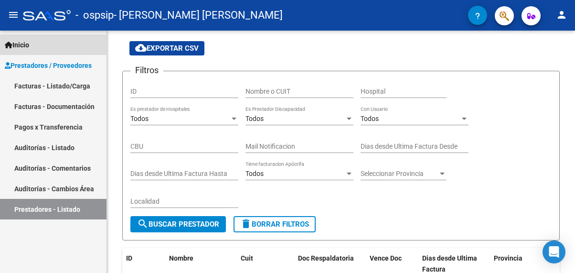
click at [36, 46] on link "Inicio" at bounding box center [53, 44] width 107 height 21
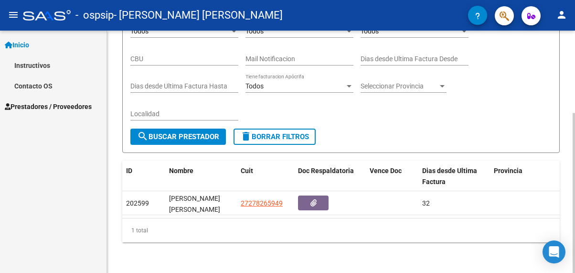
scroll to position [0, 0]
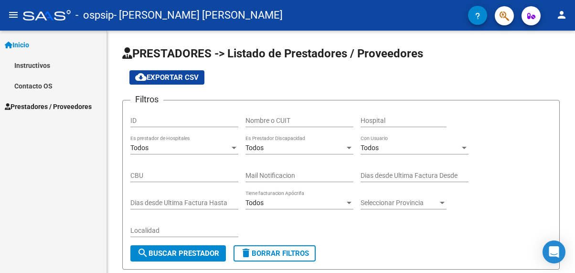
click at [560, 12] on mat-icon "person" at bounding box center [561, 14] width 11 height 11
click at [28, 64] on div at bounding box center [287, 136] width 575 height 273
click at [28, 64] on link "Instructivos" at bounding box center [53, 65] width 107 height 21
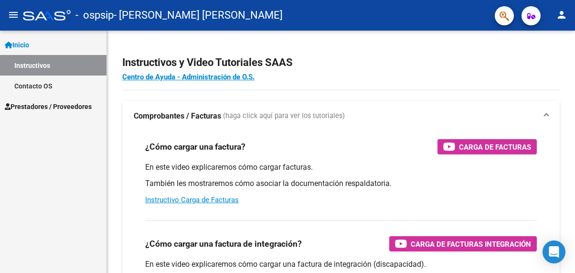
click at [31, 104] on span "Prestadores / Proveedores" at bounding box center [48, 106] width 87 height 11
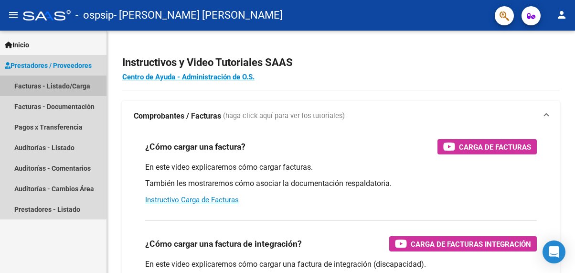
click at [34, 87] on link "Facturas - Listado/Carga" at bounding box center [53, 85] width 107 height 21
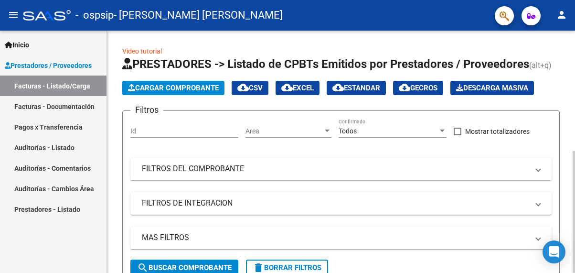
click at [327, 129] on div at bounding box center [327, 131] width 9 height 8
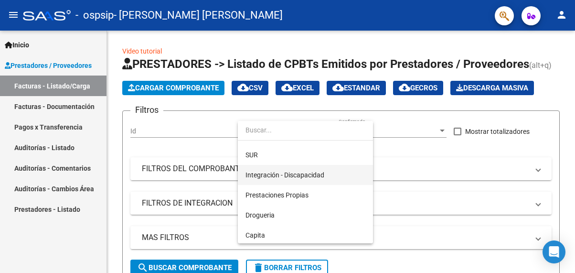
scroll to position [55, 0]
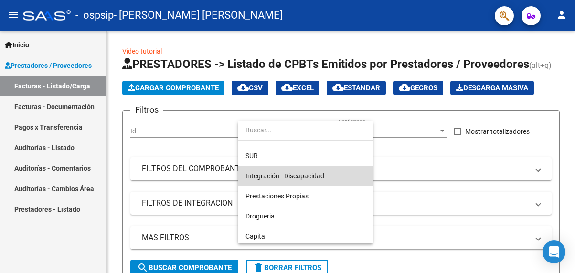
click at [331, 176] on span "Integración - Discapacidad" at bounding box center [306, 176] width 120 height 20
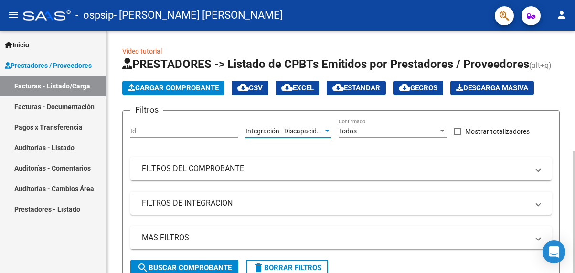
click at [440, 129] on div at bounding box center [442, 131] width 9 height 8
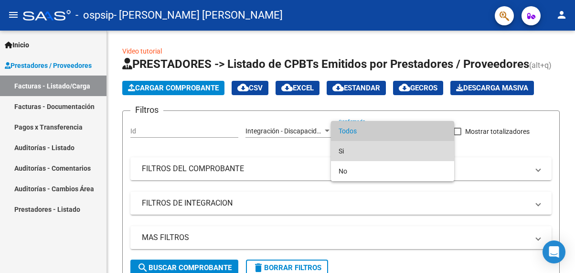
click at [424, 148] on span "Si" at bounding box center [393, 151] width 108 height 20
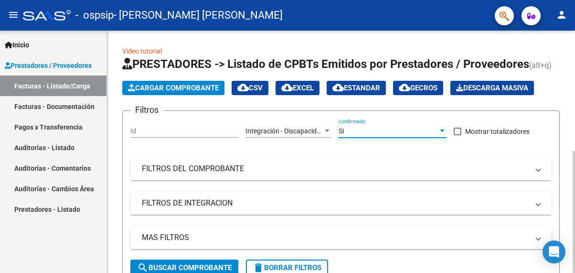
click at [535, 171] on span "FILTROS DEL COMPROBANTE" at bounding box center [339, 168] width 395 height 11
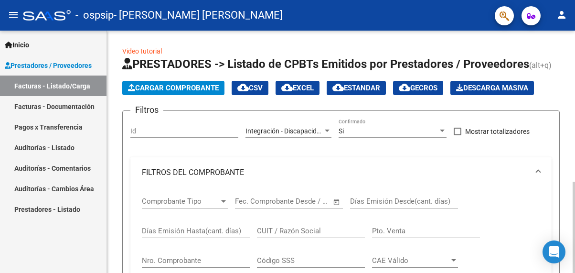
scroll to position [96, 0]
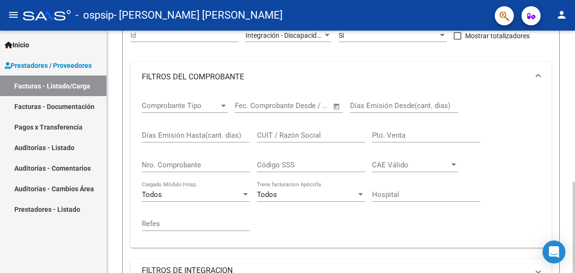
click at [182, 166] on input "Nro. Comprobante" at bounding box center [196, 164] width 108 height 9
click at [246, 194] on div at bounding box center [245, 194] width 5 height 2
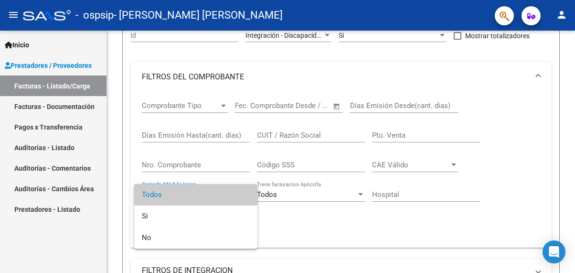
click at [367, 215] on div at bounding box center [287, 136] width 575 height 273
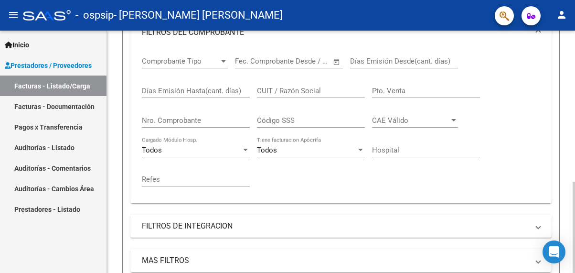
scroll to position [191, 0]
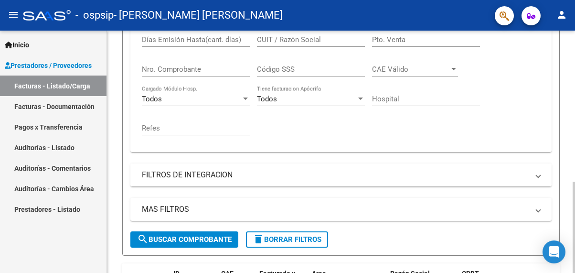
click at [422, 179] on mat-panel-title "FILTROS DE INTEGRACION" at bounding box center [335, 175] width 387 height 11
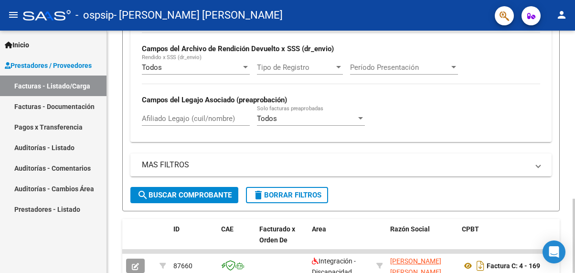
scroll to position [430, 0]
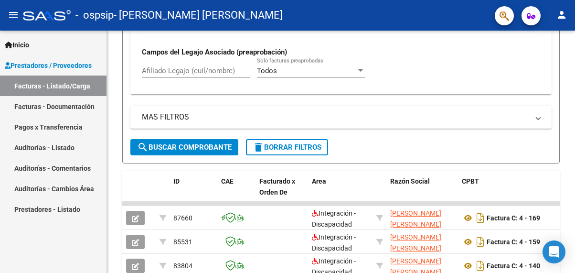
click at [67, 107] on link "Facturas - Documentación" at bounding box center [53, 106] width 107 height 21
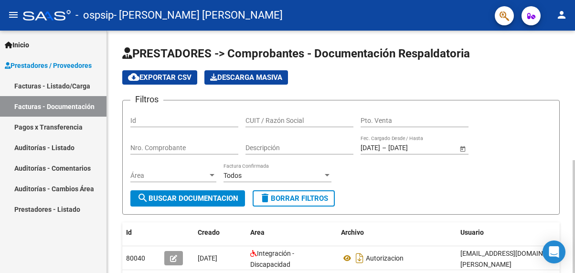
click at [290, 144] on input "Descripción" at bounding box center [300, 148] width 108 height 8
click at [190, 150] on input "Nro. Comprobante" at bounding box center [184, 148] width 108 height 8
click at [259, 120] on input "CUIT / Razón Social" at bounding box center [300, 121] width 108 height 8
click at [377, 118] on input "Pto. Venta" at bounding box center [415, 121] width 108 height 8
click at [327, 176] on div at bounding box center [327, 175] width 5 height 2
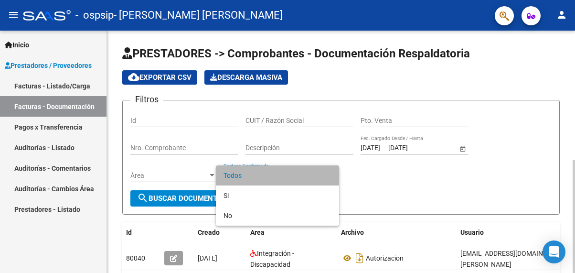
click at [327, 176] on span "Todos" at bounding box center [278, 175] width 108 height 20
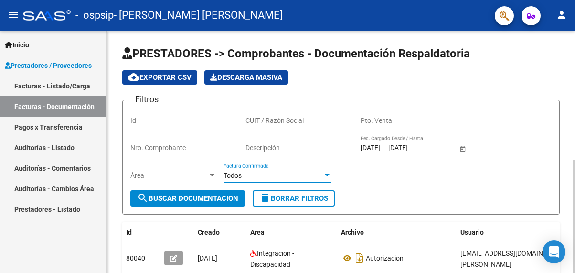
scroll to position [48, 0]
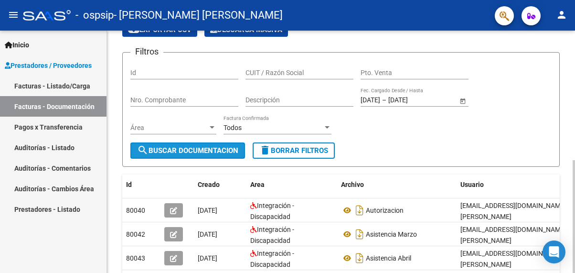
click at [213, 152] on span "search Buscar Documentacion" at bounding box center [187, 150] width 101 height 9
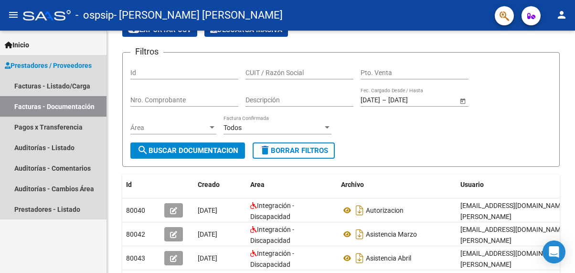
click at [51, 62] on span "Prestadores / Proveedores" at bounding box center [48, 65] width 87 height 11
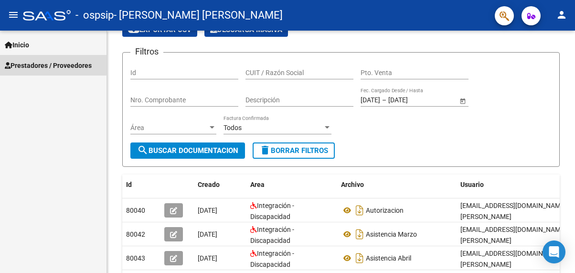
click at [51, 62] on span "Prestadores / Proveedores" at bounding box center [48, 65] width 87 height 11
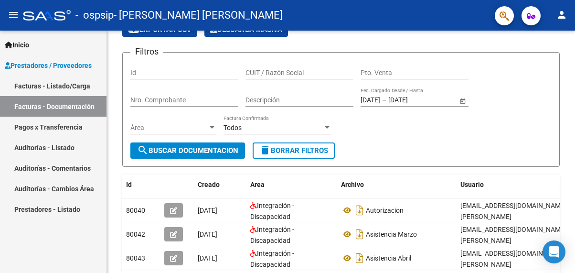
click at [8, 45] on icon at bounding box center [9, 45] width 8 height 7
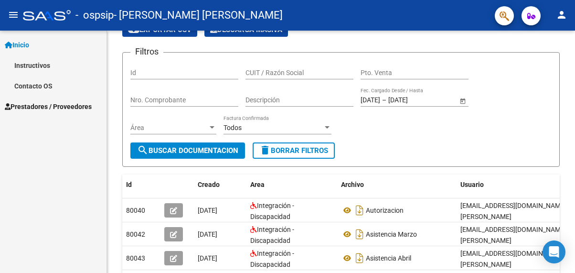
click at [23, 66] on link "Instructivos" at bounding box center [53, 65] width 107 height 21
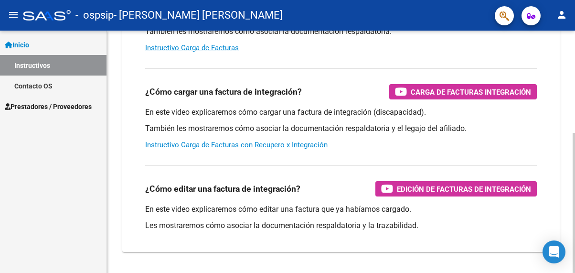
scroll to position [177, 0]
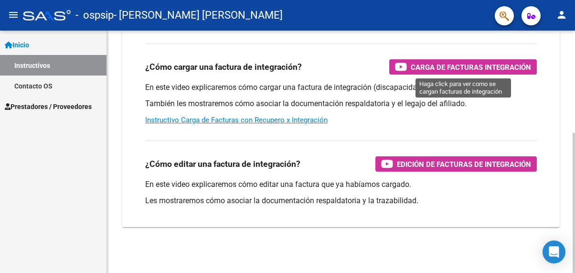
click at [449, 68] on span "Carga de Facturas Integración" at bounding box center [471, 67] width 120 height 12
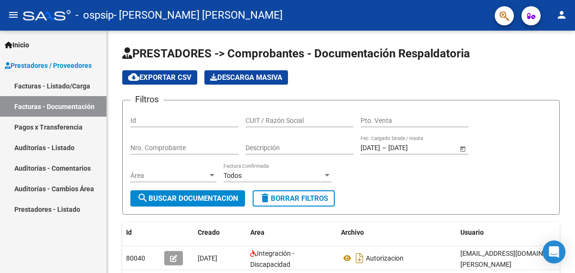
click at [29, 80] on link "Facturas - Listado/Carga" at bounding box center [53, 85] width 107 height 21
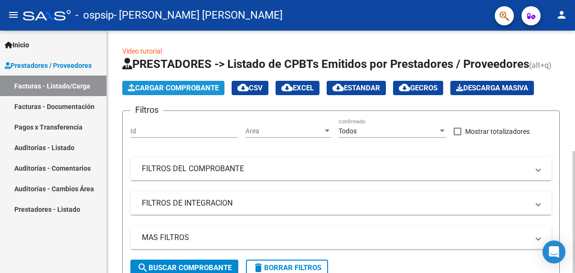
click at [159, 82] on button "Cargar Comprobante" at bounding box center [173, 88] width 102 height 14
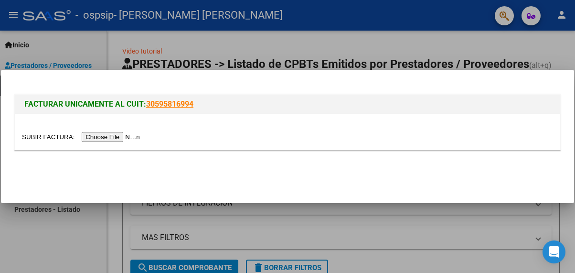
click at [156, 104] on link "30595816994" at bounding box center [169, 103] width 47 height 9
click at [122, 135] on input "file" at bounding box center [82, 137] width 121 height 10
click at [143, 133] on input "file" at bounding box center [82, 137] width 121 height 10
click at [85, 133] on input "file" at bounding box center [82, 137] width 121 height 10
click at [522, 59] on div at bounding box center [287, 136] width 575 height 273
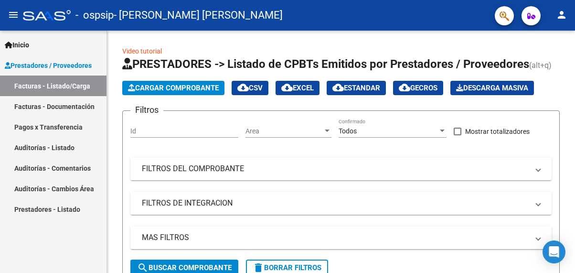
click at [47, 106] on link "Facturas - Documentación" at bounding box center [53, 106] width 107 height 21
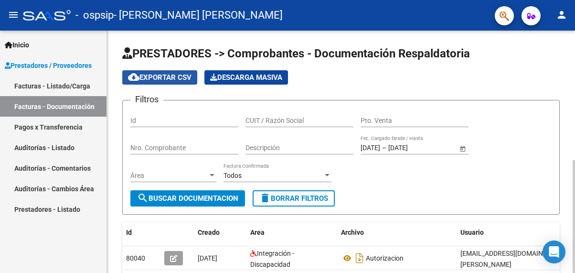
click at [177, 72] on button "cloud_download Exportar CSV" at bounding box center [159, 77] width 75 height 14
click at [256, 79] on span "Descarga Masiva" at bounding box center [246, 77] width 72 height 9
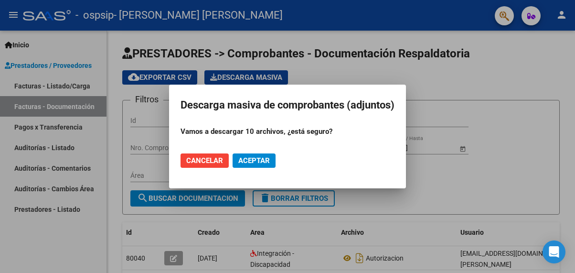
click at [218, 157] on span "Cancelar" at bounding box center [204, 160] width 37 height 9
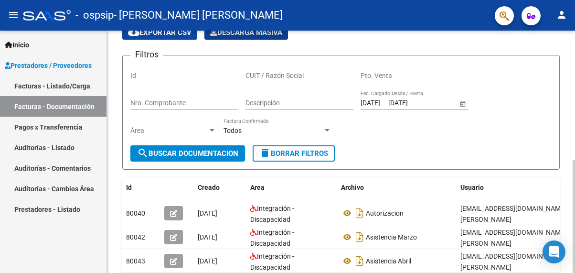
scroll to position [96, 0]
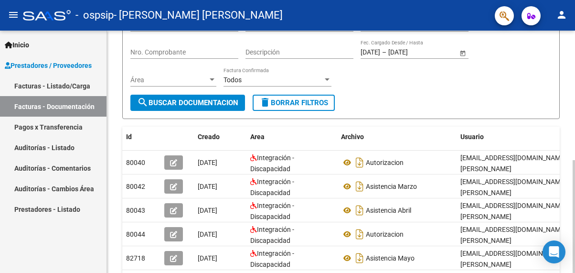
click at [219, 106] on span "search Buscar Documentacion" at bounding box center [187, 102] width 101 height 9
click at [287, 56] on input "Descripción" at bounding box center [300, 52] width 108 height 8
click at [279, 76] on div "Todos" at bounding box center [273, 80] width 99 height 8
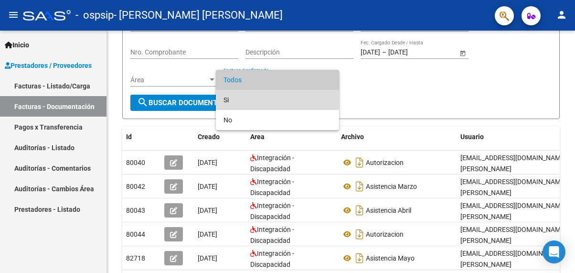
click at [256, 106] on span "Si" at bounding box center [278, 100] width 108 height 20
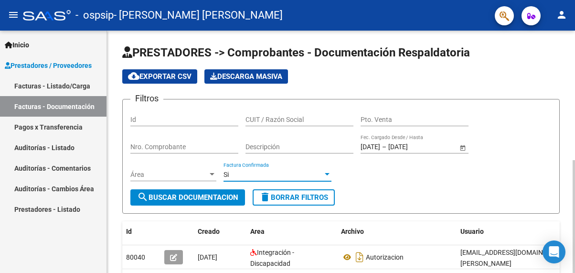
scroll to position [0, 0]
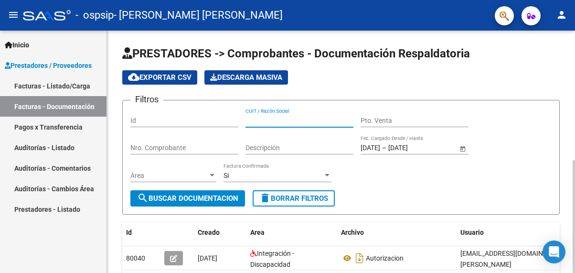
click at [261, 120] on input "CUIT / Razón Social" at bounding box center [300, 121] width 108 height 8
click at [251, 142] on div "Descripción" at bounding box center [300, 144] width 108 height 19
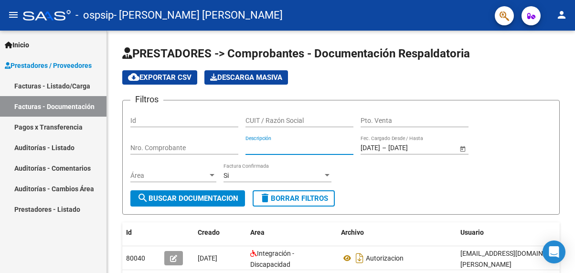
click at [28, 126] on link "Pagos x Transferencia" at bounding box center [53, 127] width 107 height 21
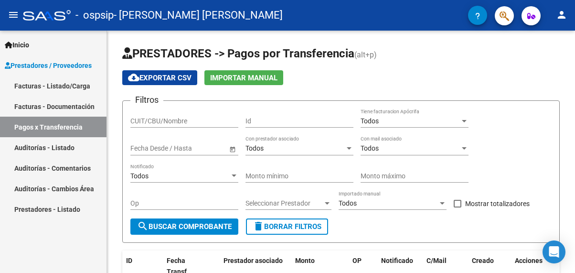
click at [61, 152] on link "Auditorías - Listado" at bounding box center [53, 147] width 107 height 21
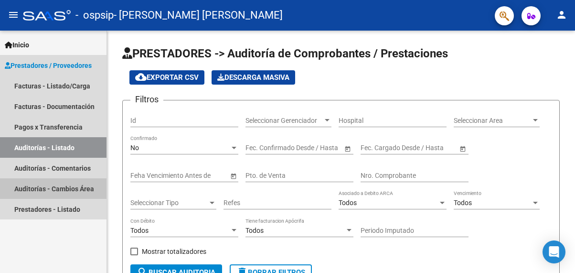
click at [87, 187] on link "Auditorías - Cambios Área" at bounding box center [53, 188] width 107 height 21
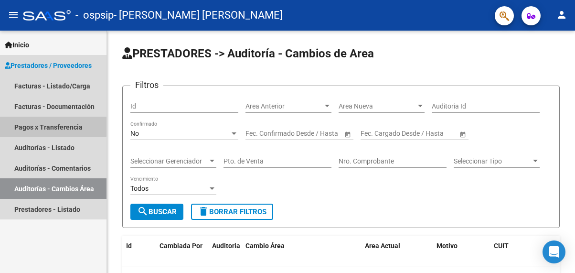
click at [40, 122] on link "Pagos x Transferencia" at bounding box center [53, 127] width 107 height 21
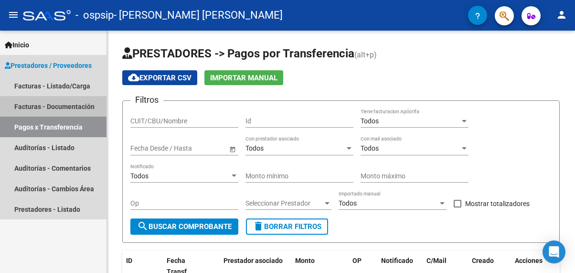
click at [43, 107] on link "Facturas - Documentación" at bounding box center [53, 106] width 107 height 21
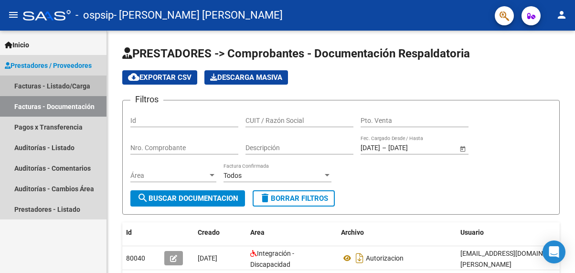
click at [57, 76] on link "Facturas - Listado/Carga" at bounding box center [53, 85] width 107 height 21
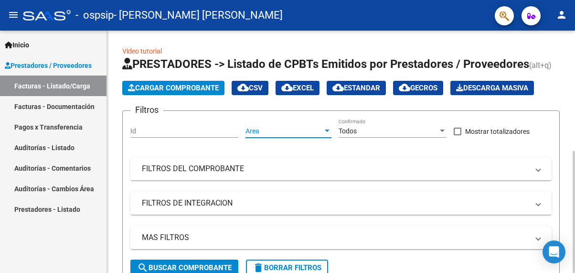
click at [321, 128] on span "Area" at bounding box center [284, 131] width 77 height 8
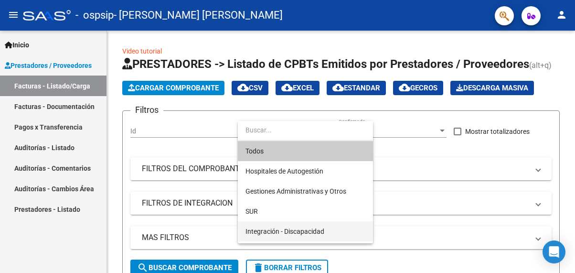
click at [297, 225] on span "Integración - Discapacidad" at bounding box center [306, 231] width 120 height 20
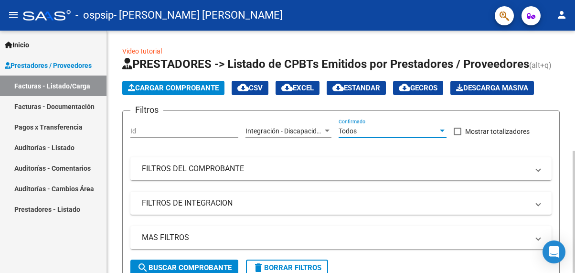
click at [412, 131] on div "Todos" at bounding box center [388, 131] width 99 height 8
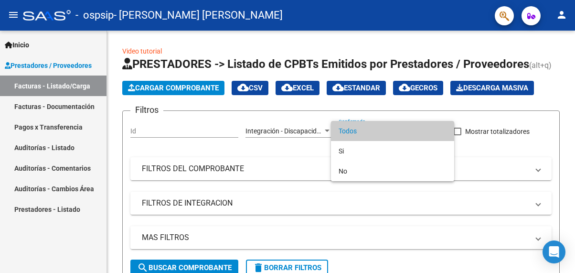
click at [544, 160] on div at bounding box center [287, 136] width 575 height 273
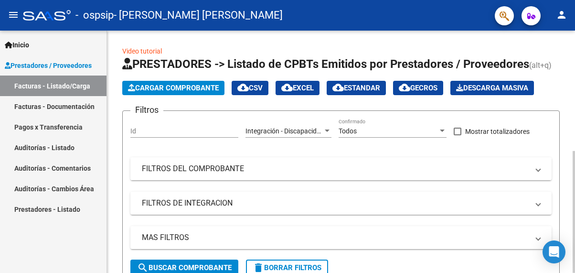
click at [534, 171] on span "FILTROS DEL COMPROBANTE" at bounding box center [339, 168] width 395 height 11
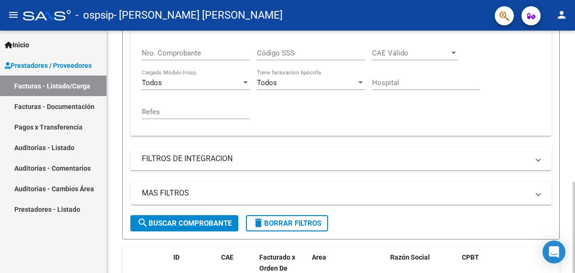
scroll to position [334, 0]
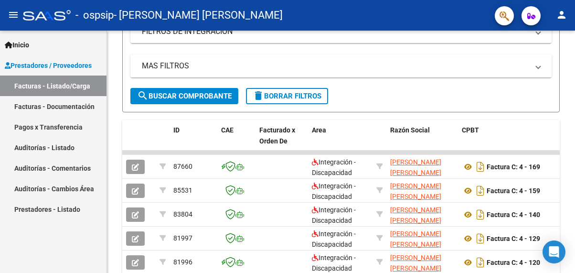
click at [28, 148] on link "Auditorías - Listado" at bounding box center [53, 147] width 107 height 21
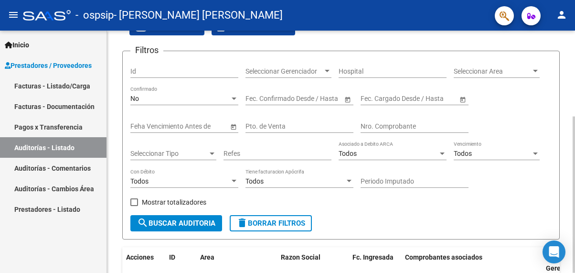
scroll to position [133, 0]
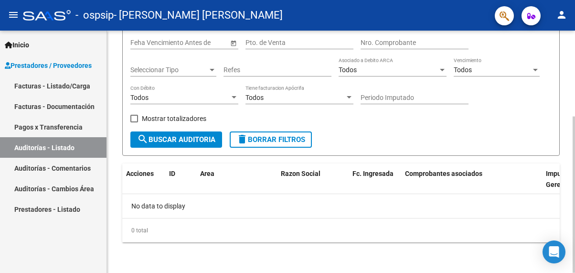
click at [189, 137] on span "search Buscar Auditoria" at bounding box center [176, 139] width 78 height 9
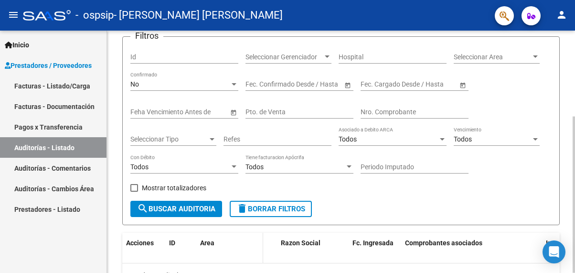
scroll to position [0, 0]
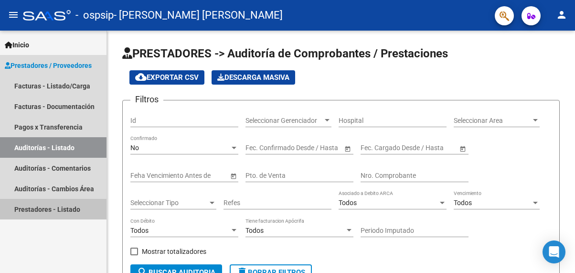
click at [31, 205] on link "Prestadores - Listado" at bounding box center [53, 209] width 107 height 21
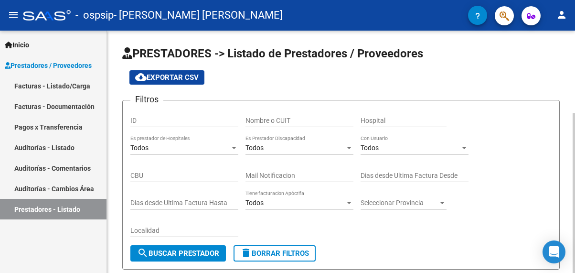
click at [165, 73] on button "cloud_download Exportar CSV" at bounding box center [166, 77] width 75 height 14
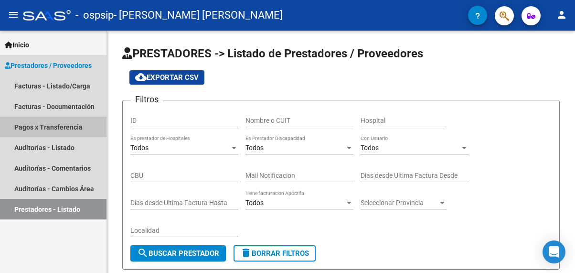
click at [56, 123] on link "Pagos x Transferencia" at bounding box center [53, 127] width 107 height 21
